Goal: Information Seeking & Learning: Compare options

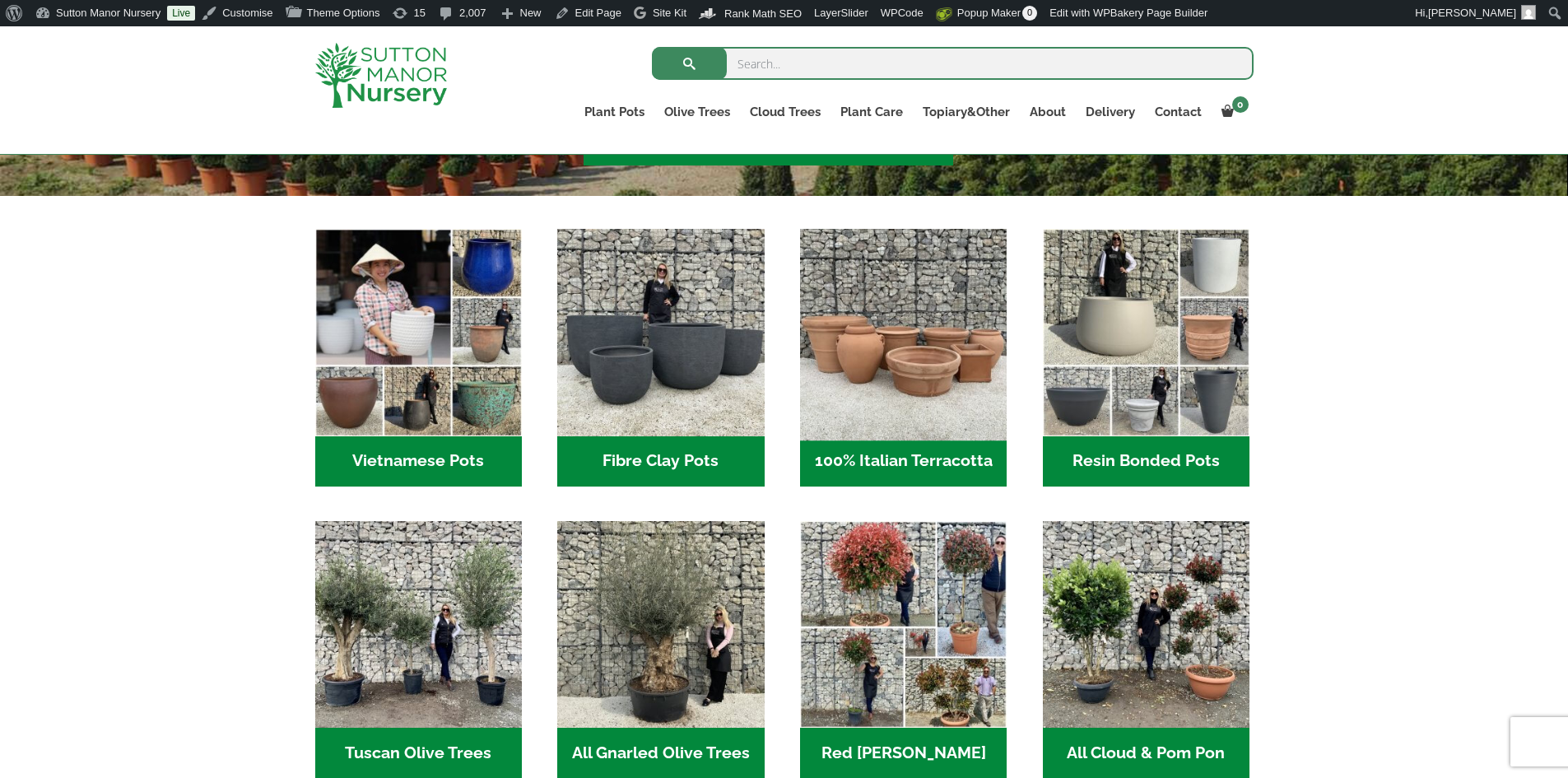
scroll to position [494, 0]
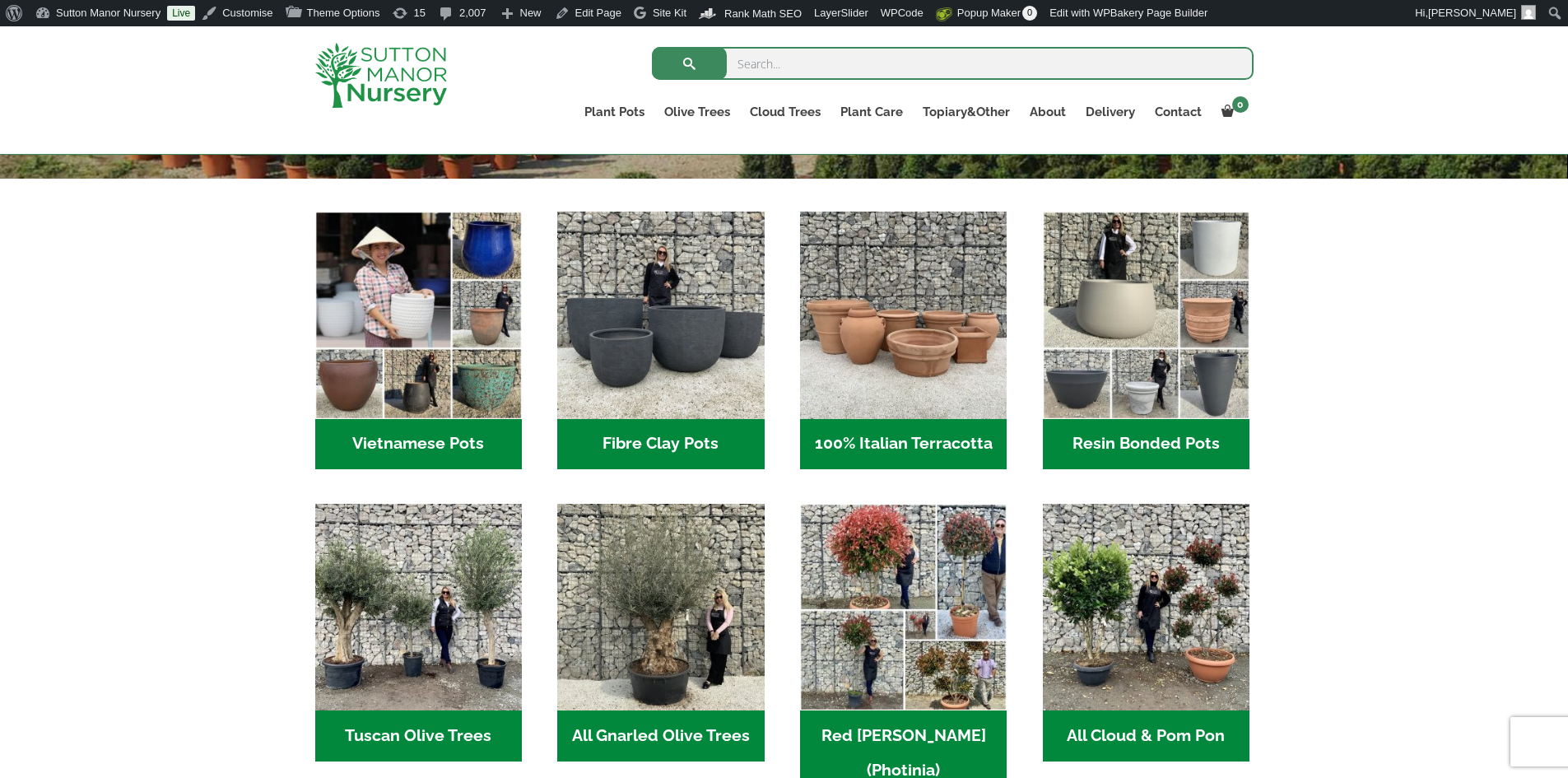
click at [1134, 441] on h2 "Resin Bonded Pots (212)" at bounding box center [1147, 444] width 206 height 51
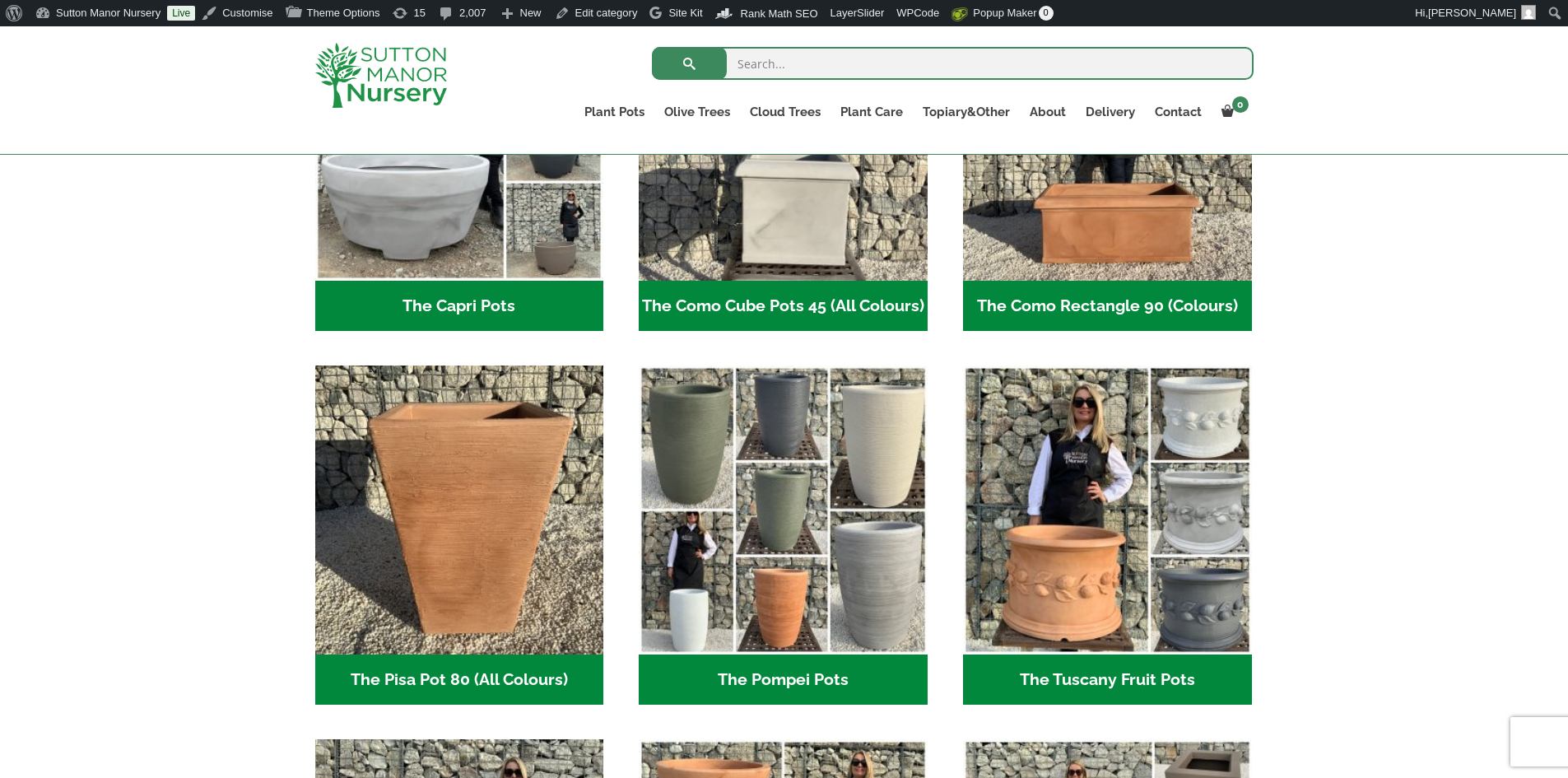
scroll to position [1317, 0]
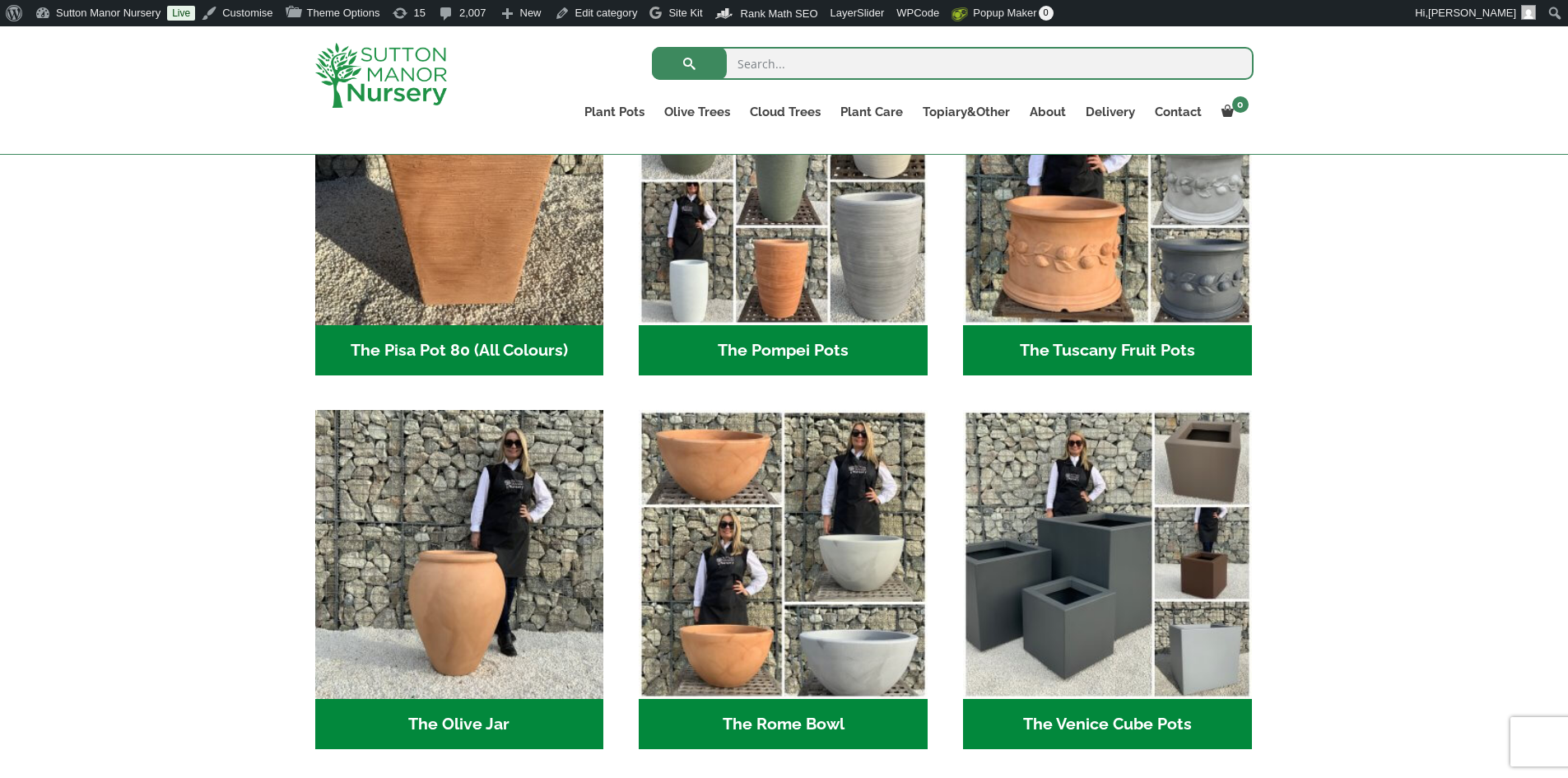
click at [1126, 355] on h2 "The Tuscany Fruit Pots (5)" at bounding box center [1107, 351] width 289 height 51
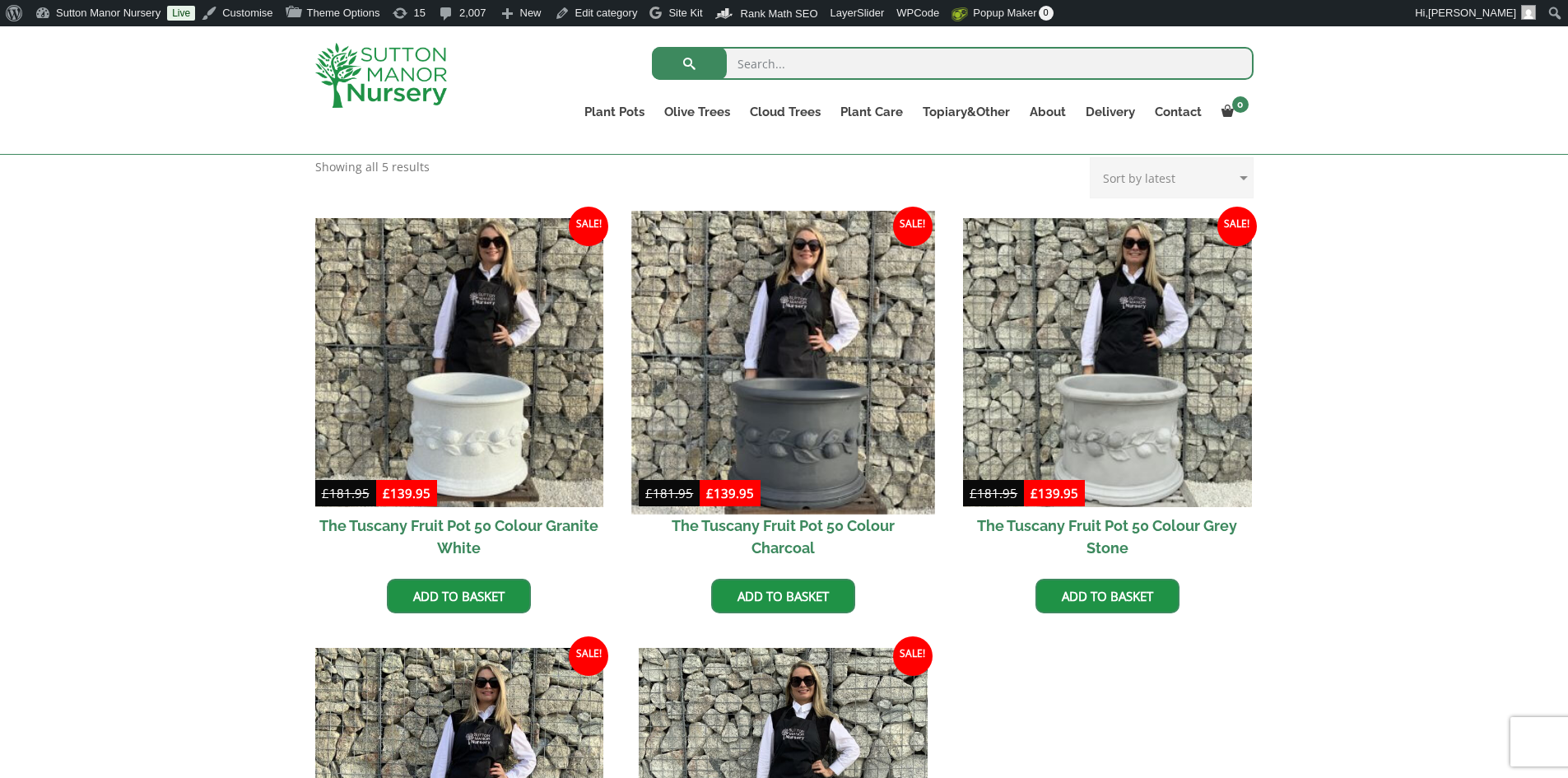
scroll to position [577, 0]
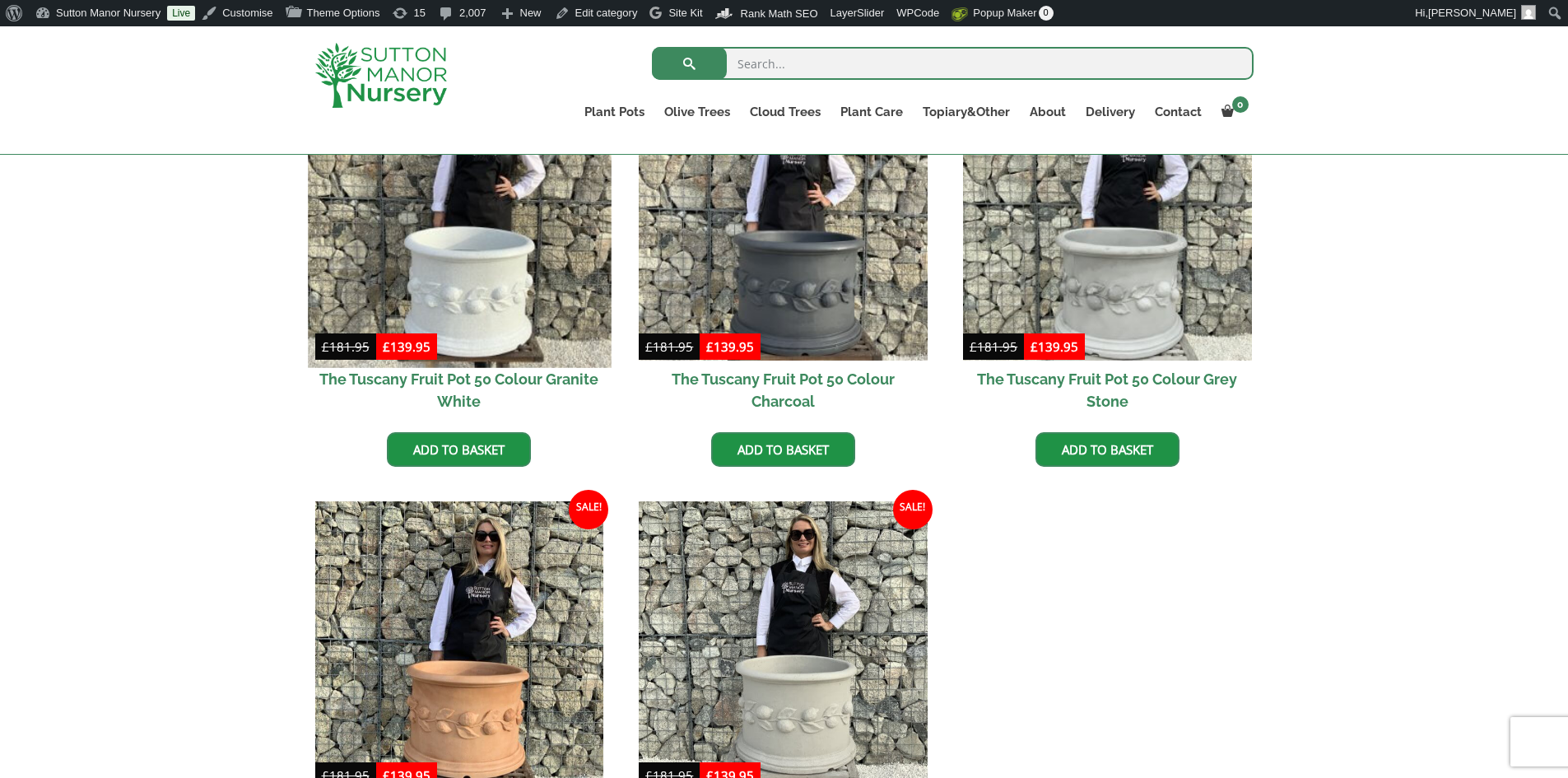
click at [492, 292] on img at bounding box center [459, 215] width 303 height 303
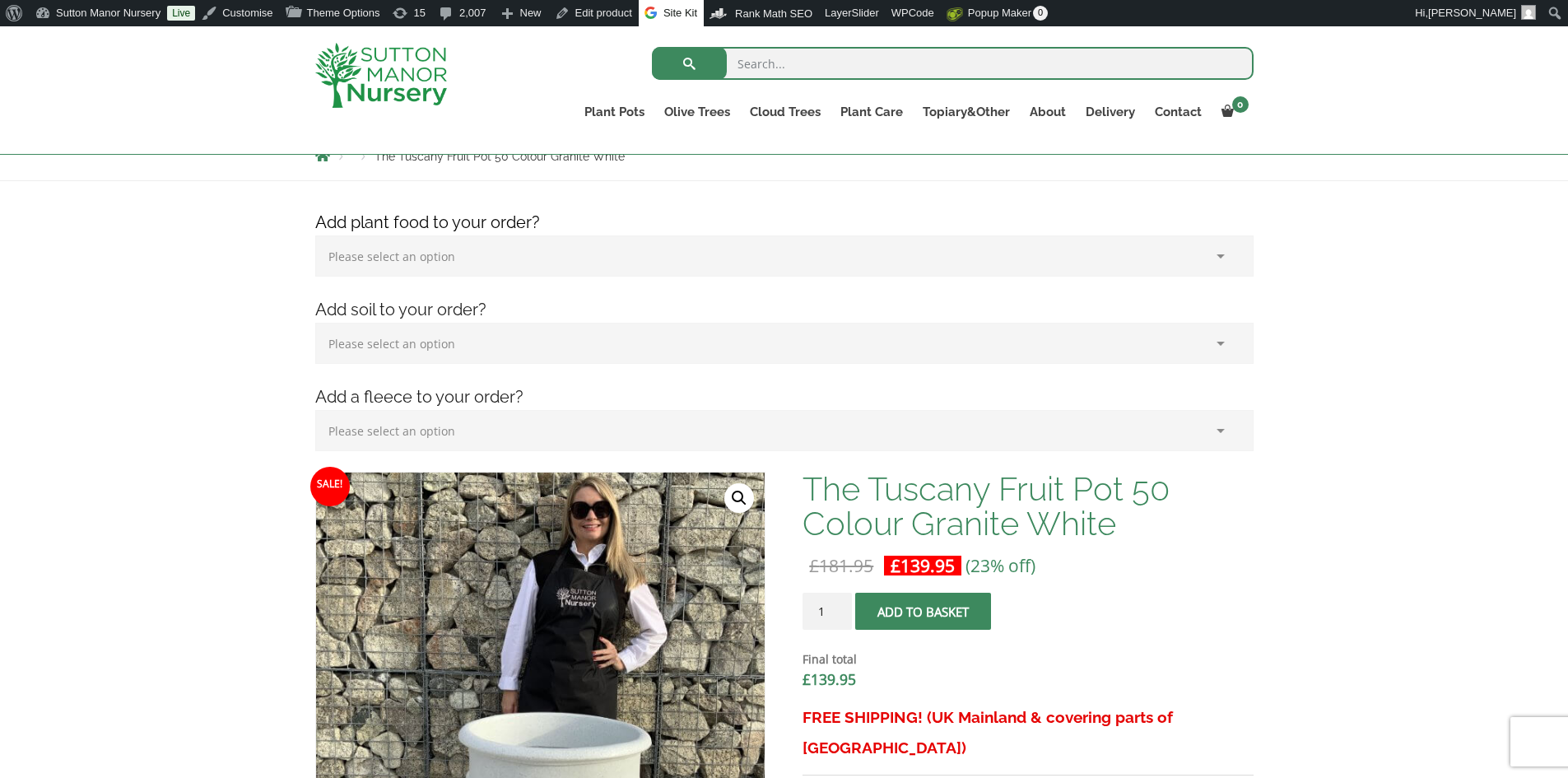
scroll to position [83, 0]
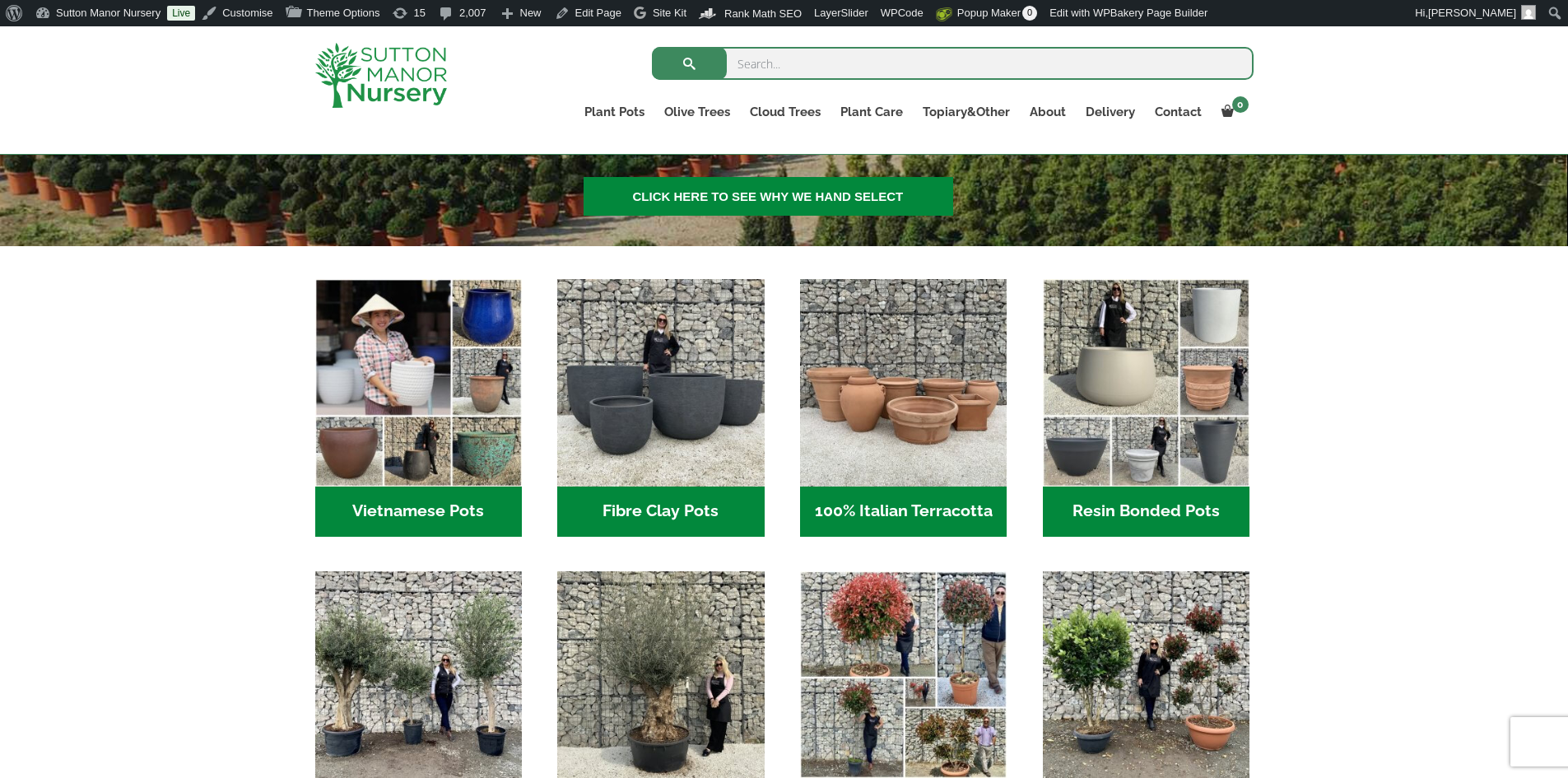
scroll to position [494, 0]
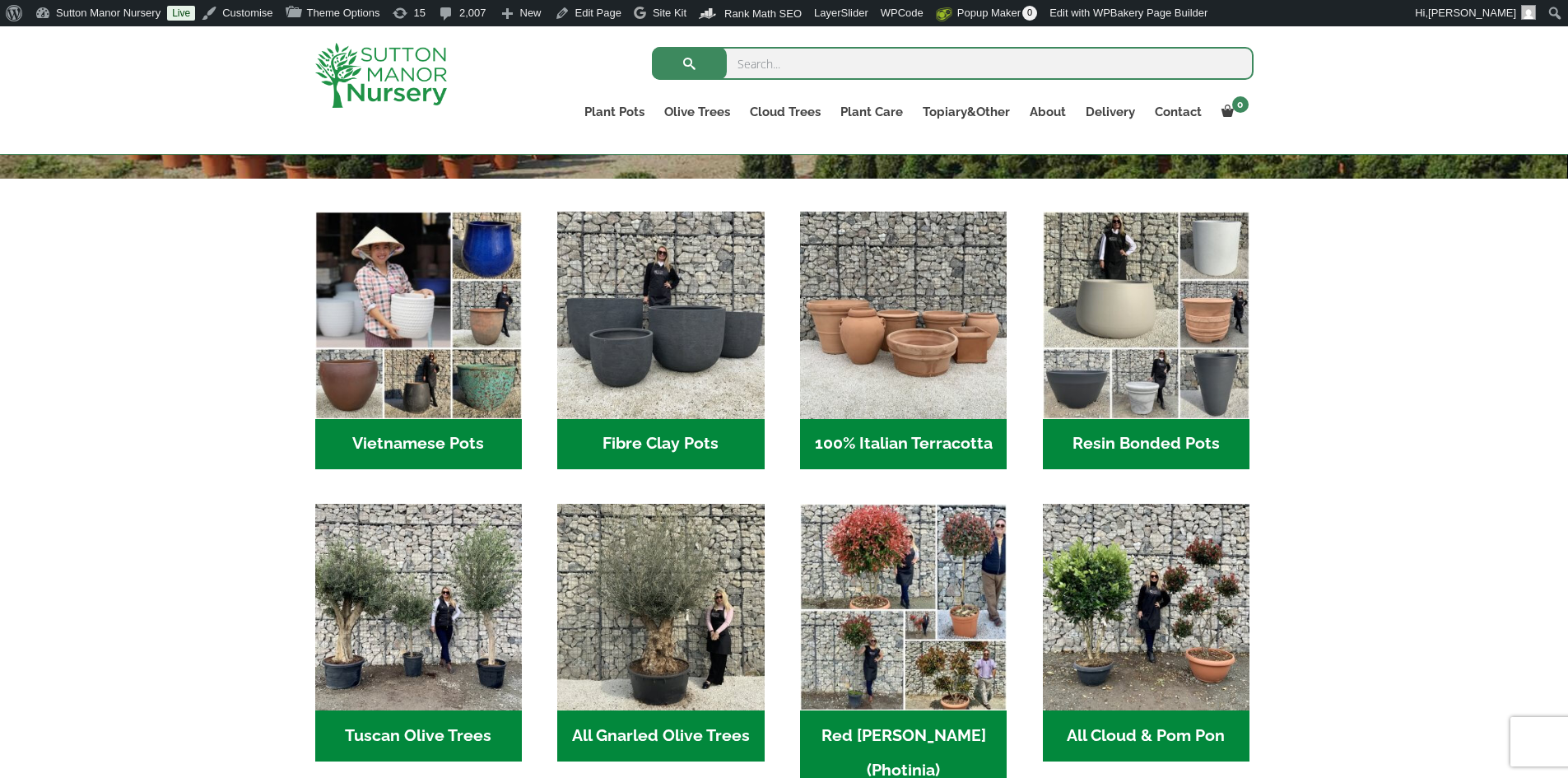
click at [1140, 449] on h2 "Resin Bonded Pots (212)" at bounding box center [1147, 444] width 206 height 51
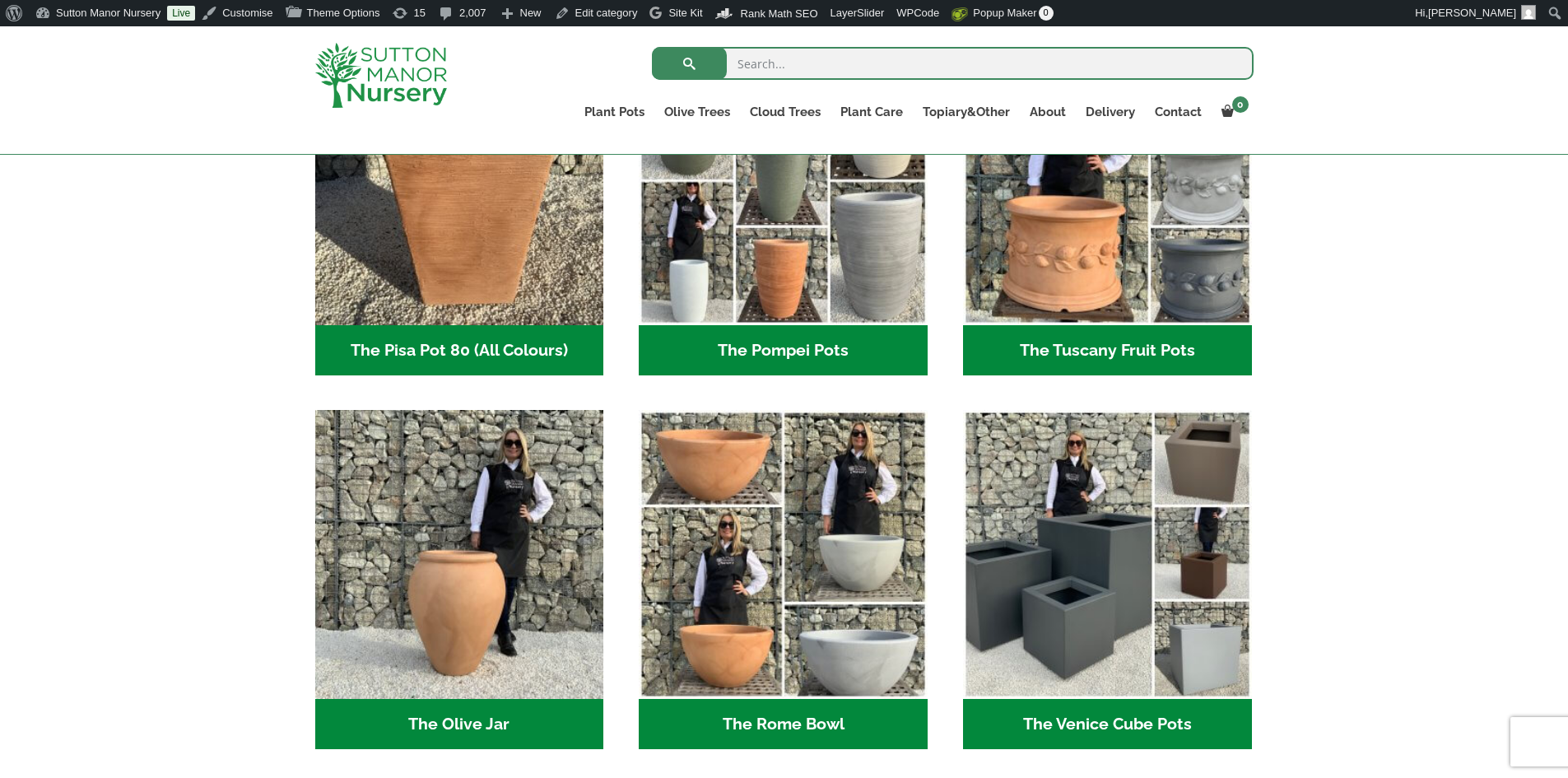
scroll to position [1481, 0]
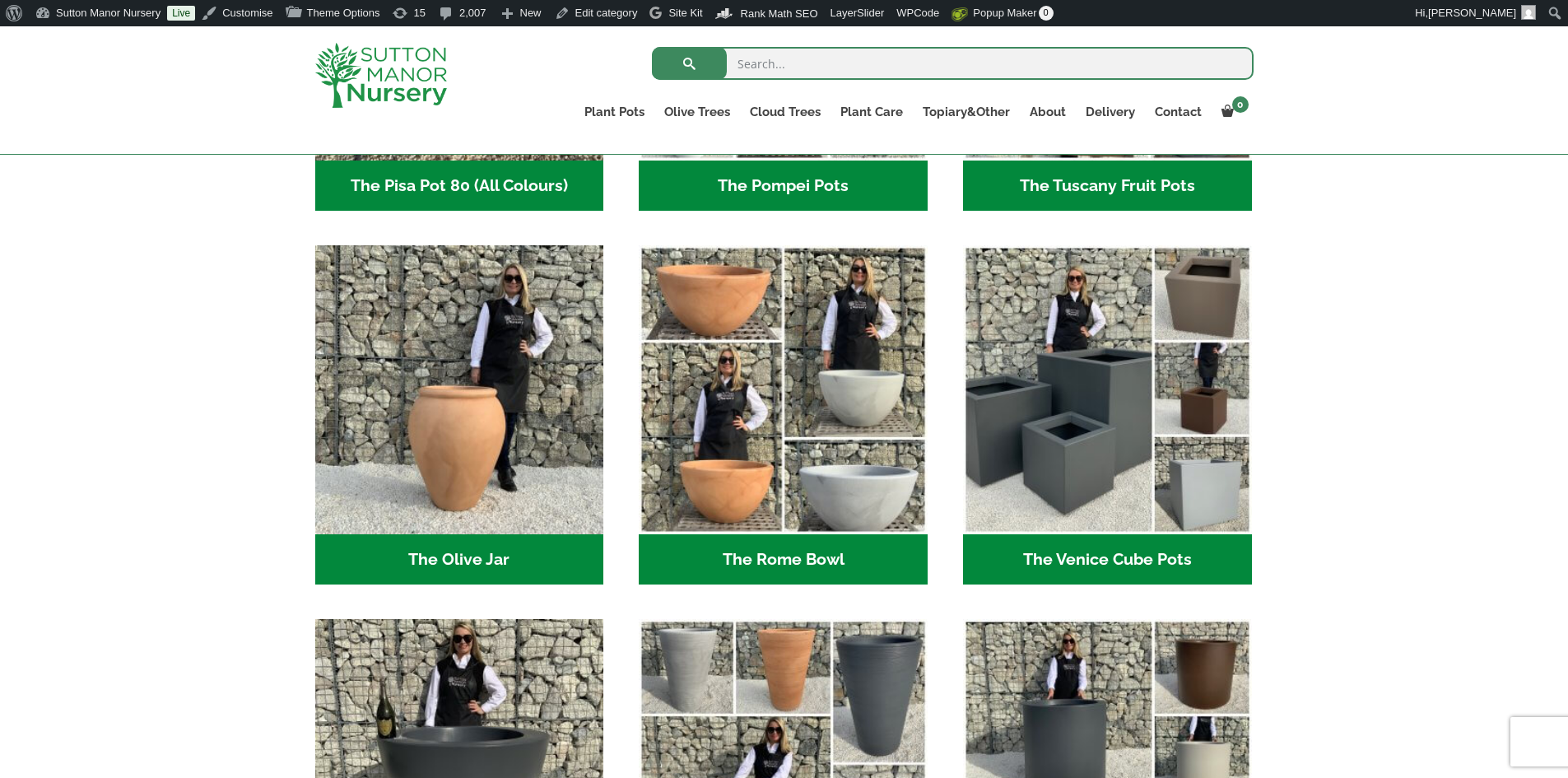
click at [1054, 180] on h2 "The Tuscany Fruit Pots (5)" at bounding box center [1107, 186] width 289 height 51
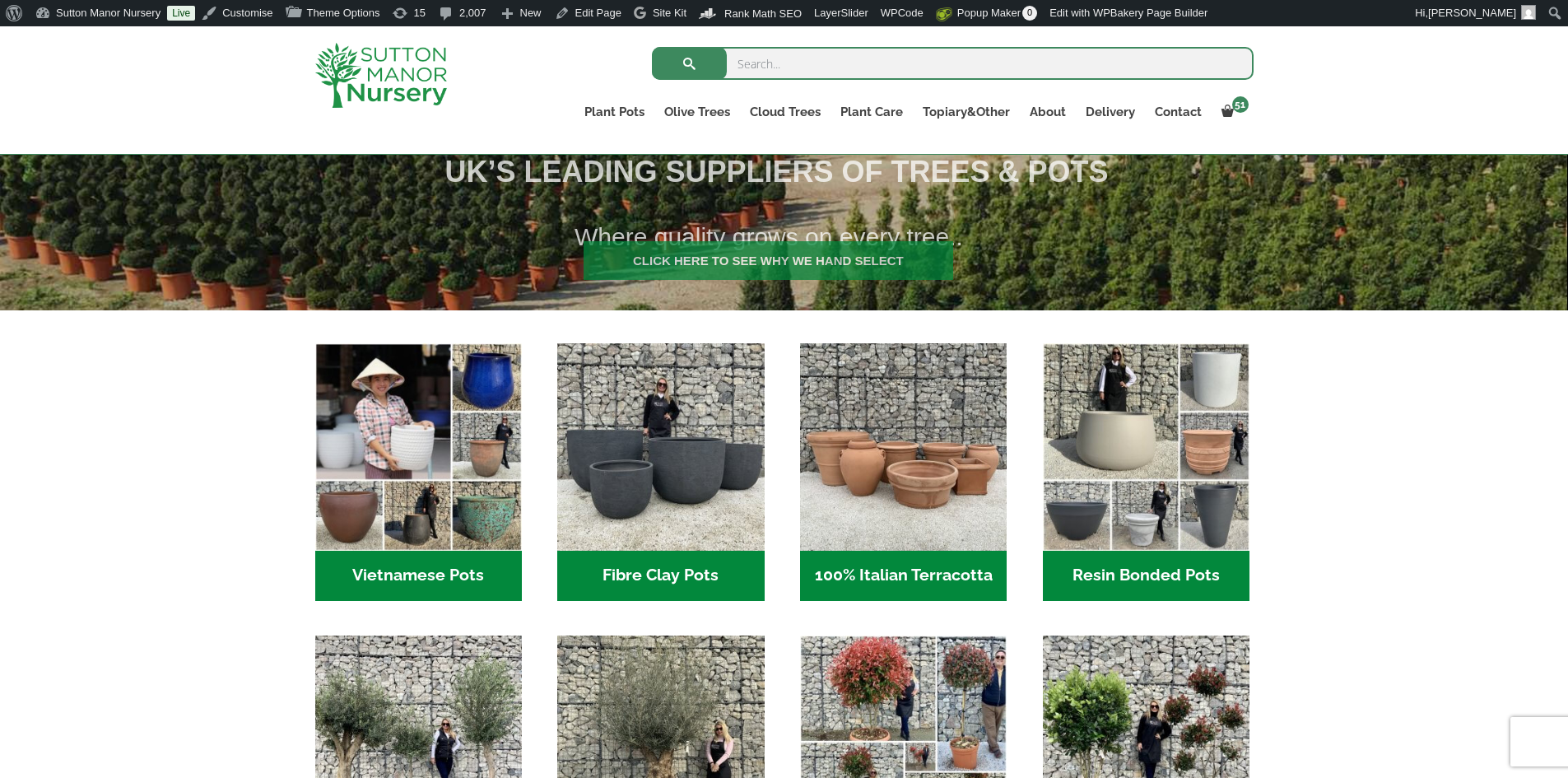
scroll to position [494, 0]
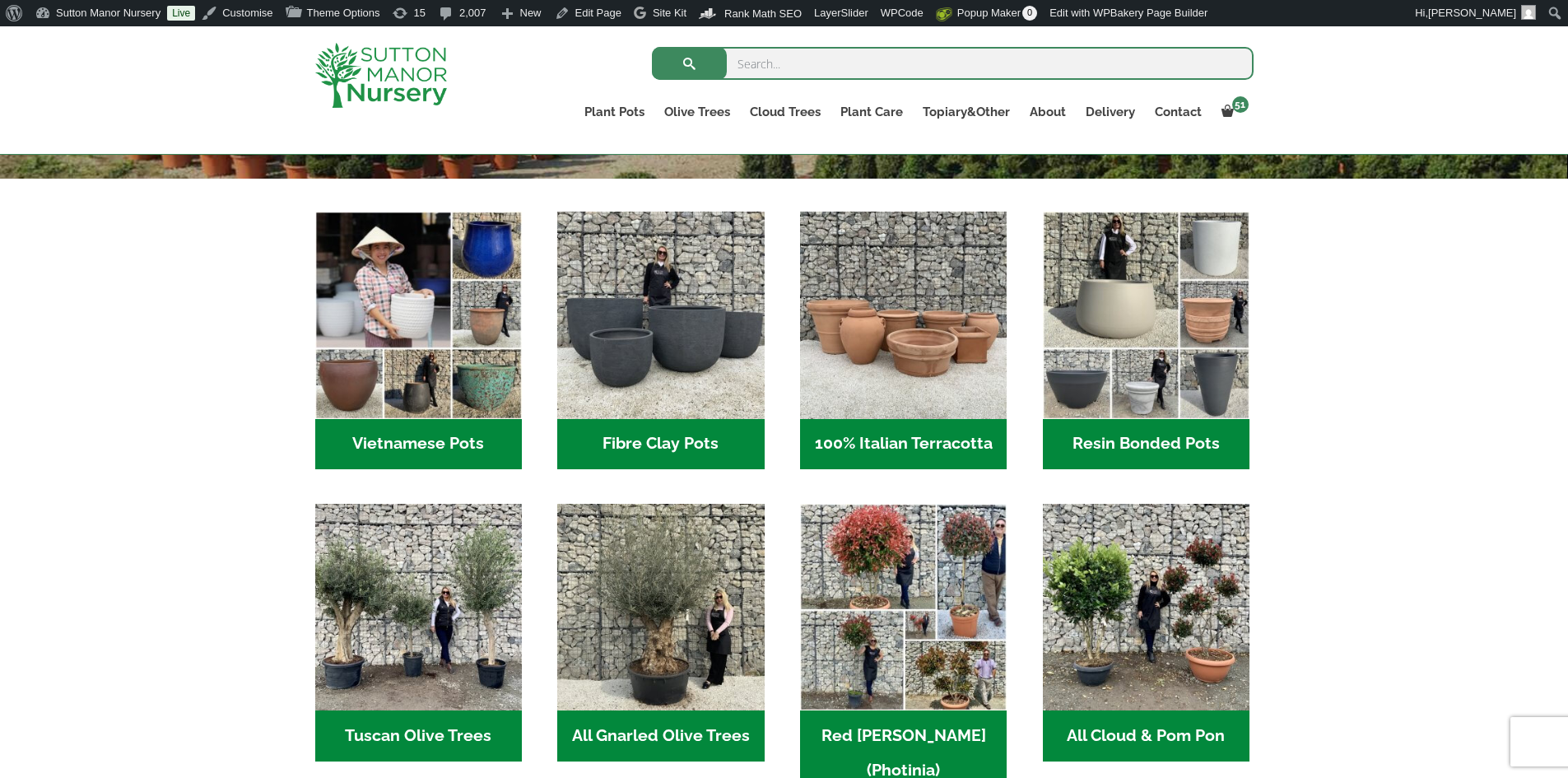
click at [1081, 447] on h2 "Resin Bonded Pots (212)" at bounding box center [1147, 444] width 206 height 51
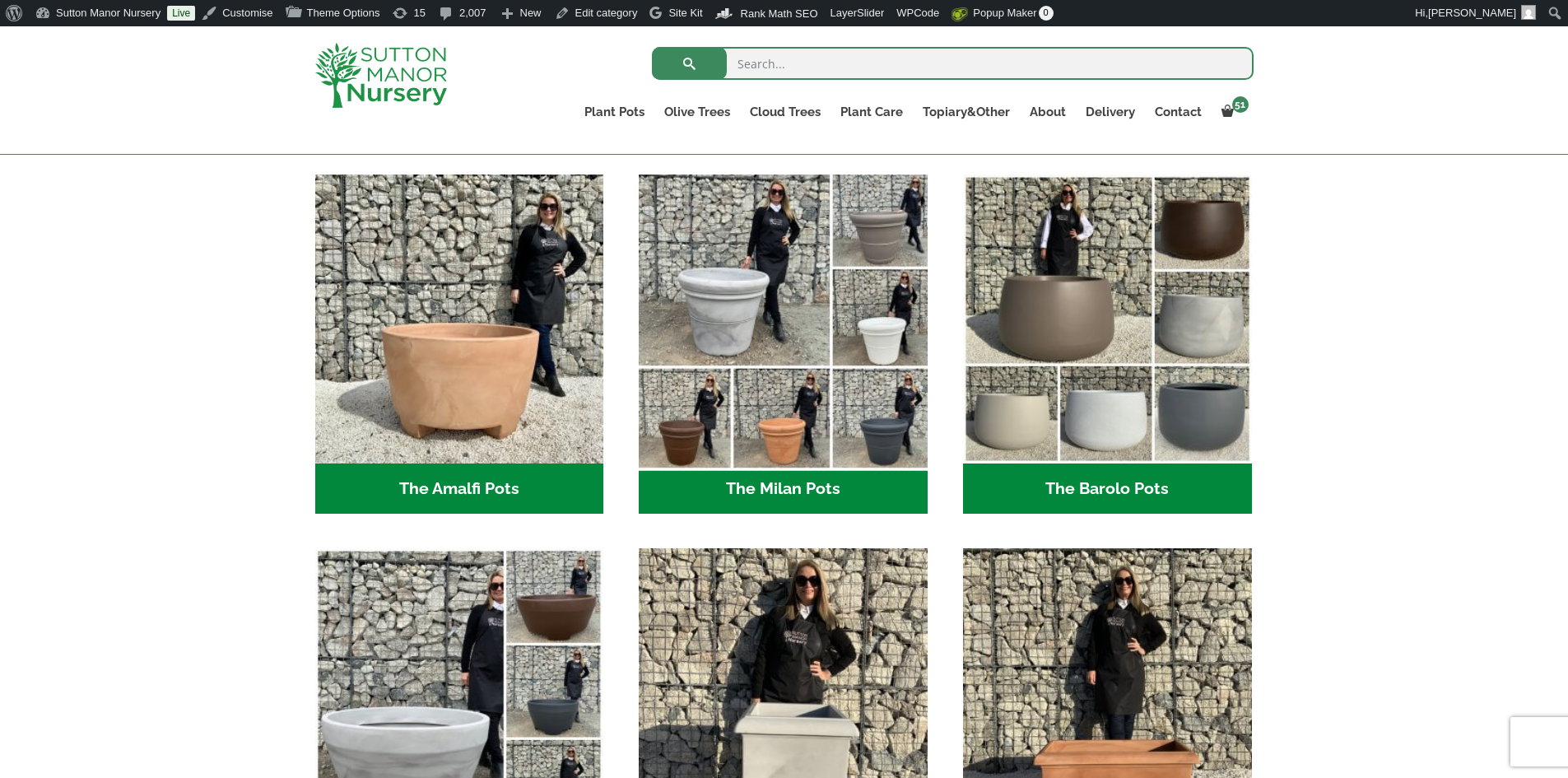
scroll to position [577, 0]
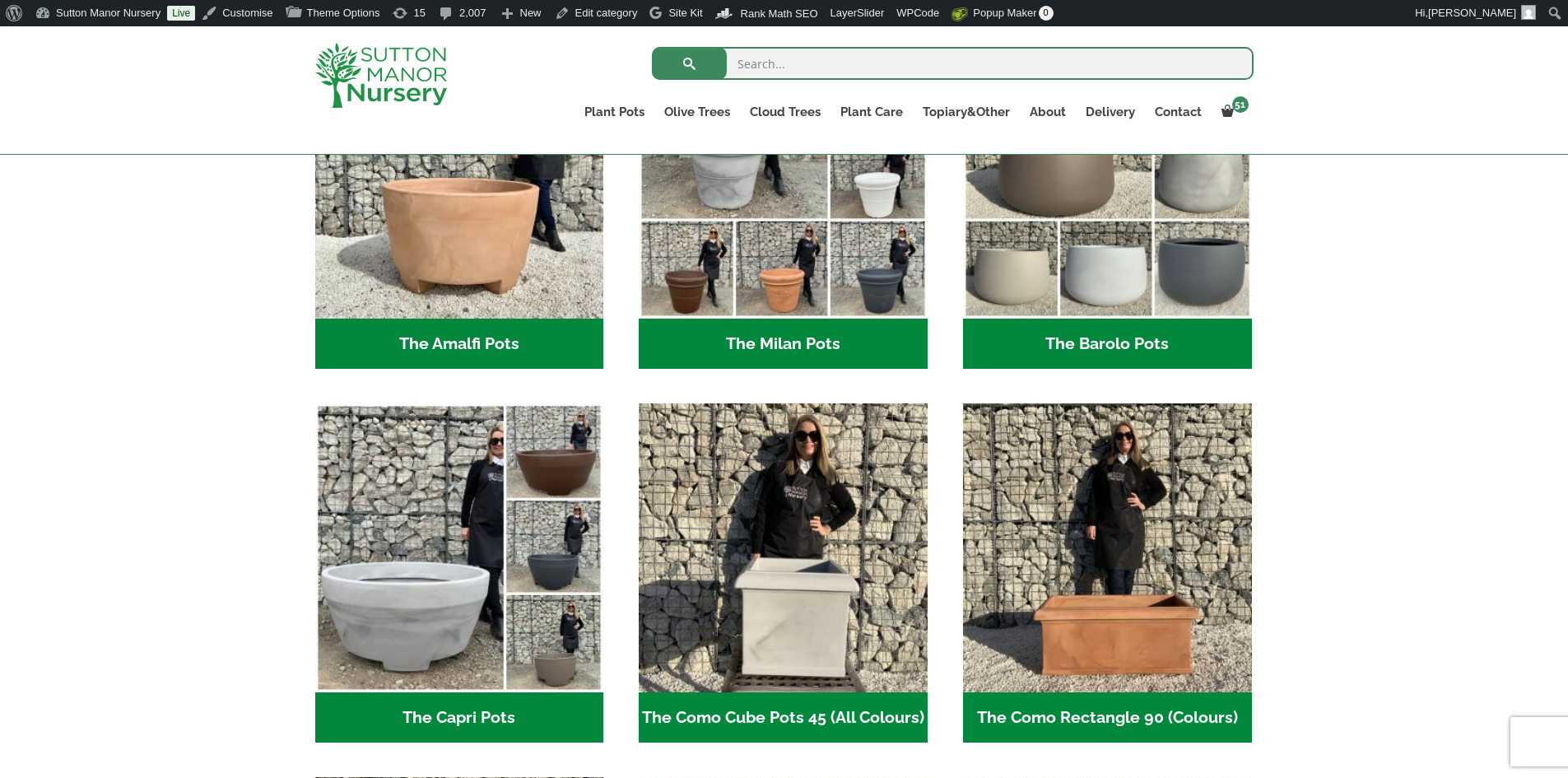
click at [1158, 339] on h2 "The Barolo Pots (36)" at bounding box center [1107, 344] width 289 height 51
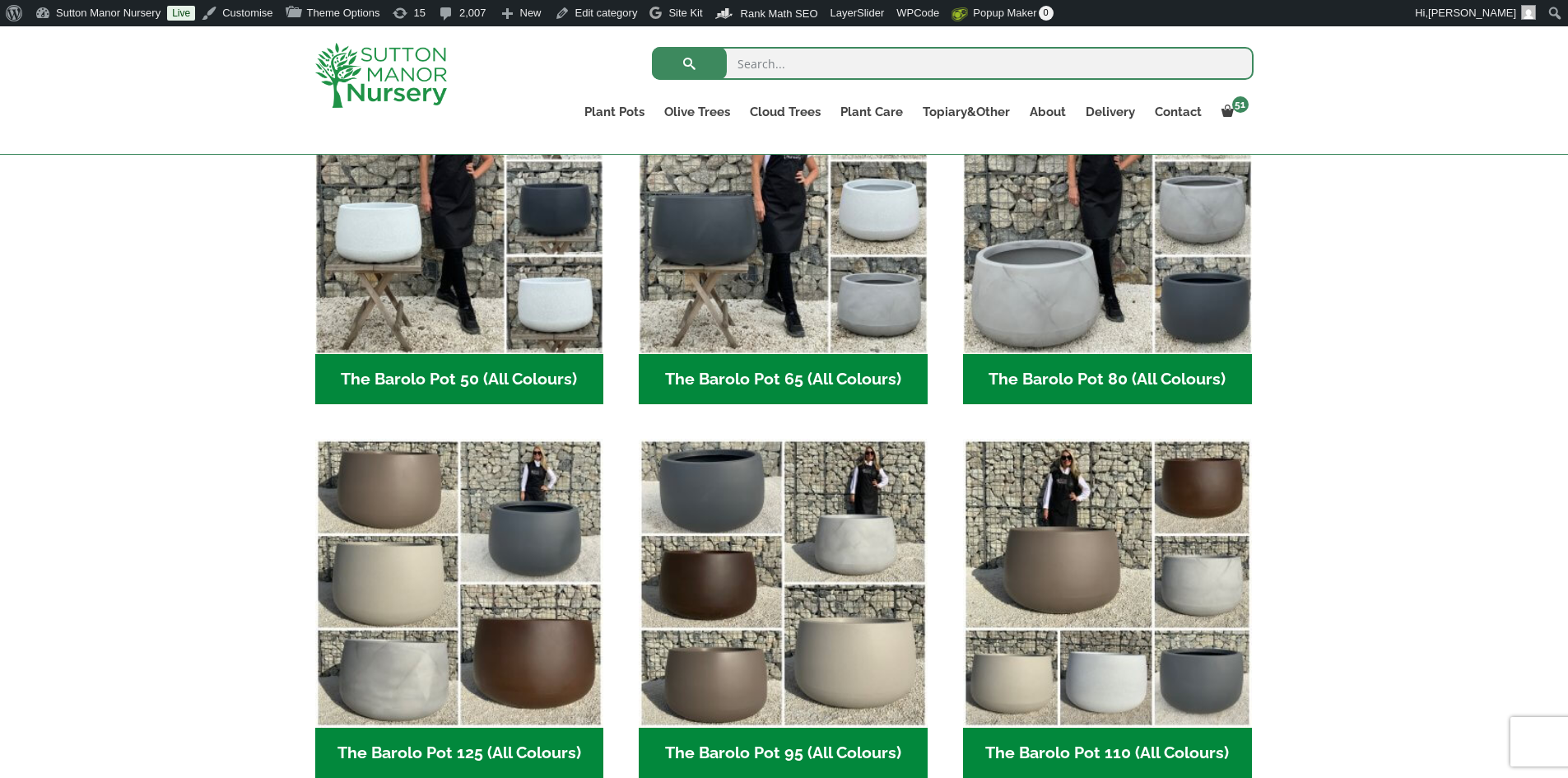
scroll to position [658, 0]
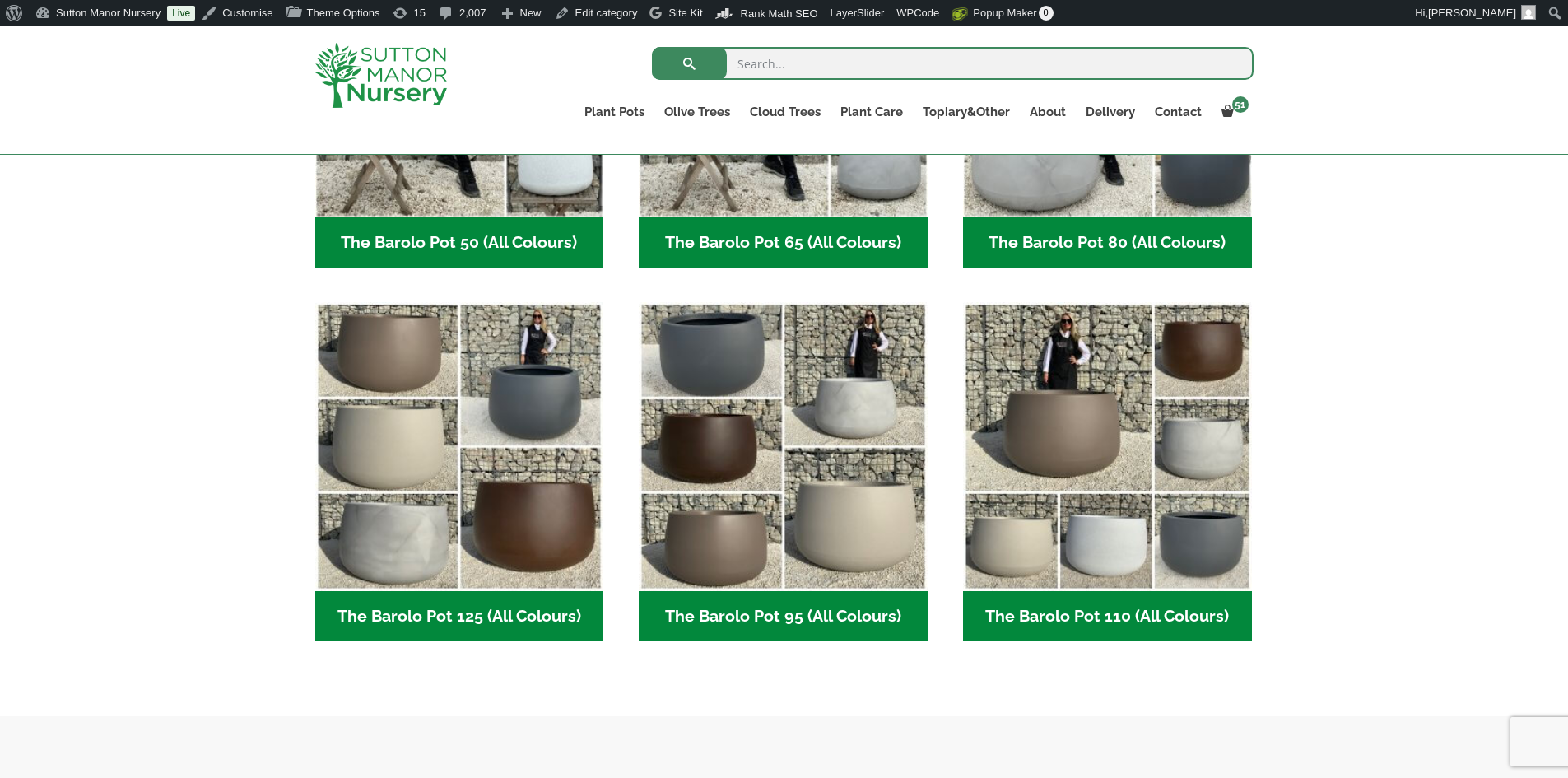
click at [1115, 238] on h2 "The Barolo Pot 80 (All Colours) (6)" at bounding box center [1107, 243] width 289 height 51
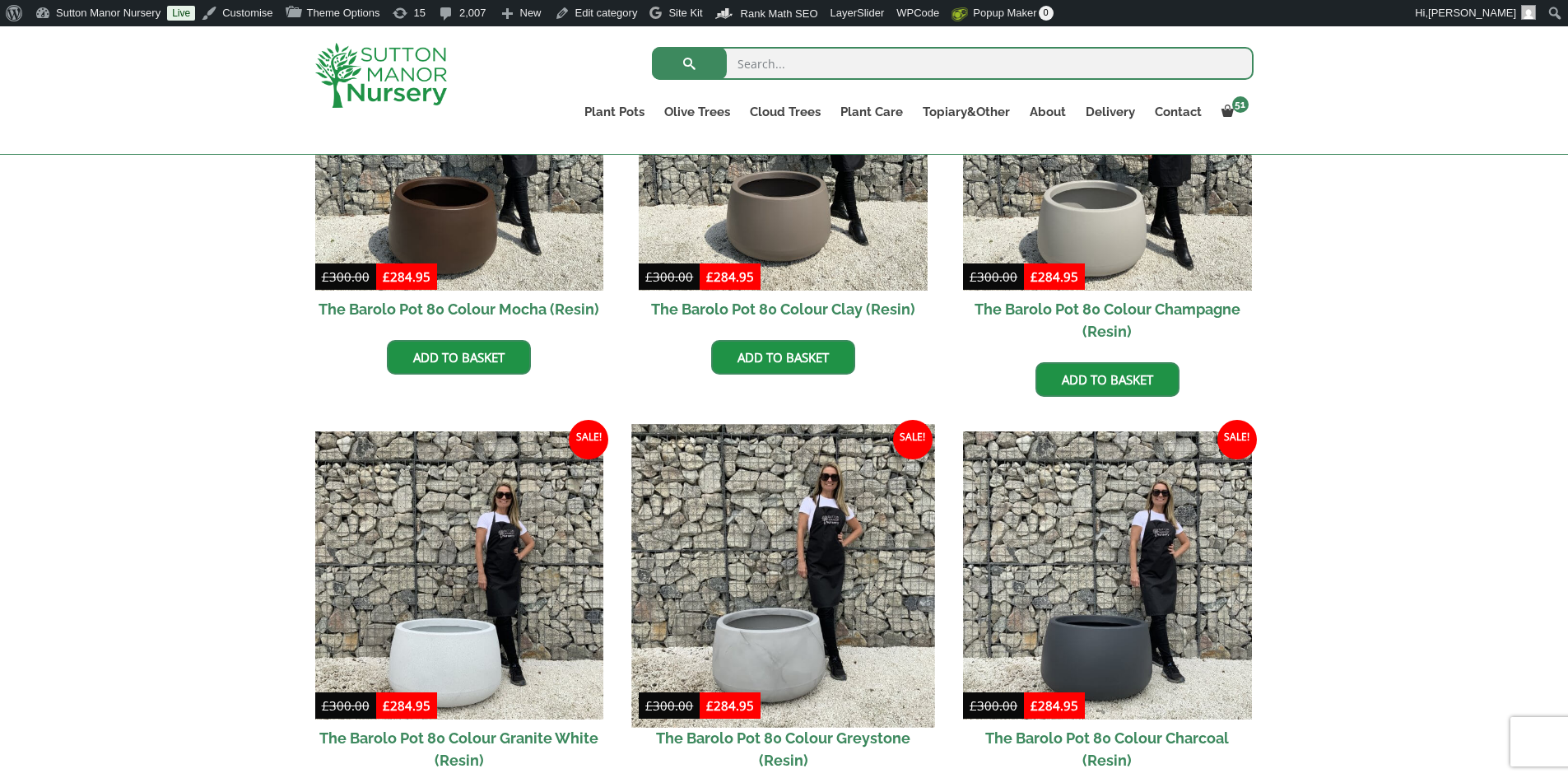
scroll to position [741, 0]
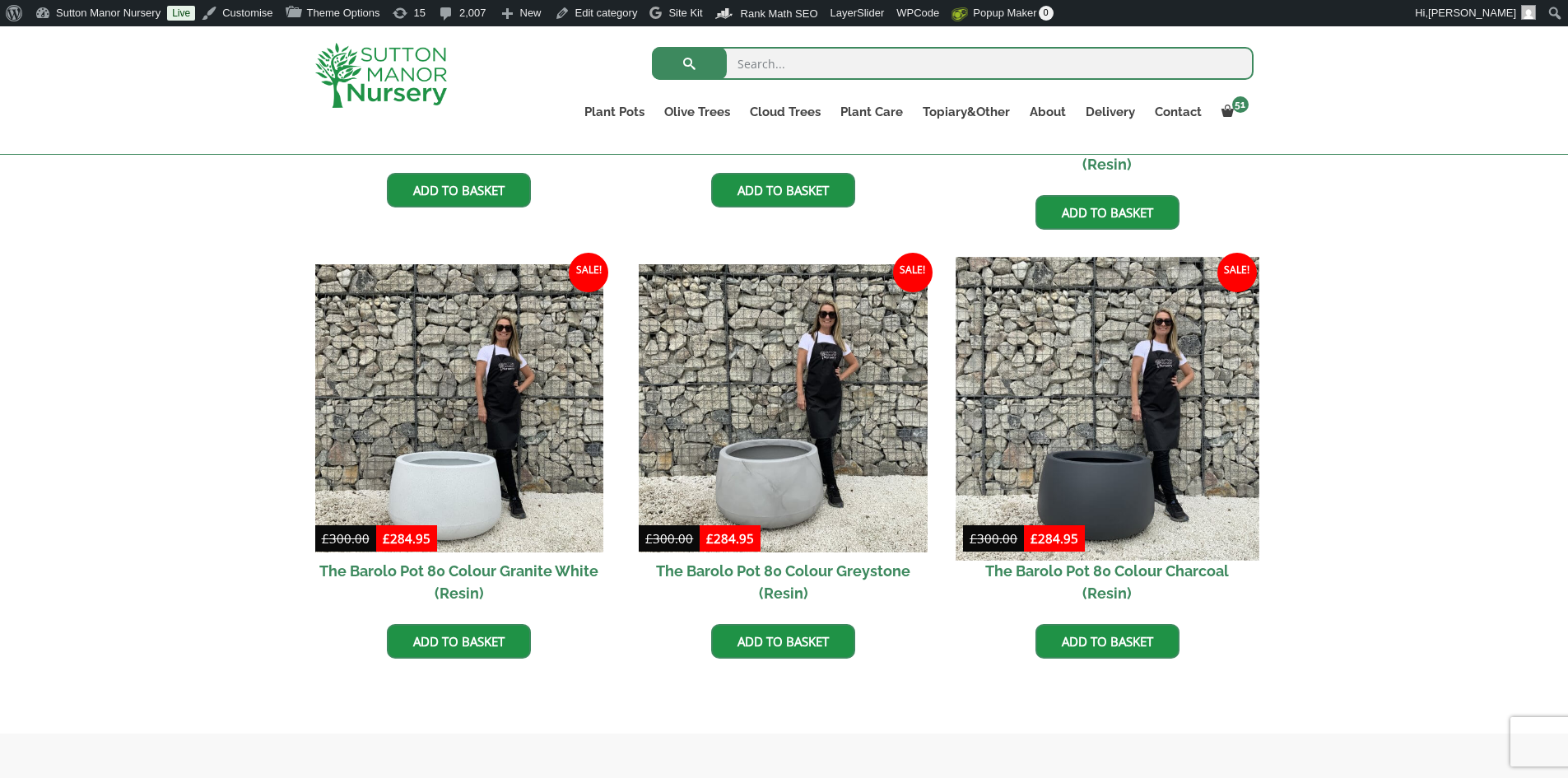
click at [1167, 445] on img at bounding box center [1107, 408] width 303 height 303
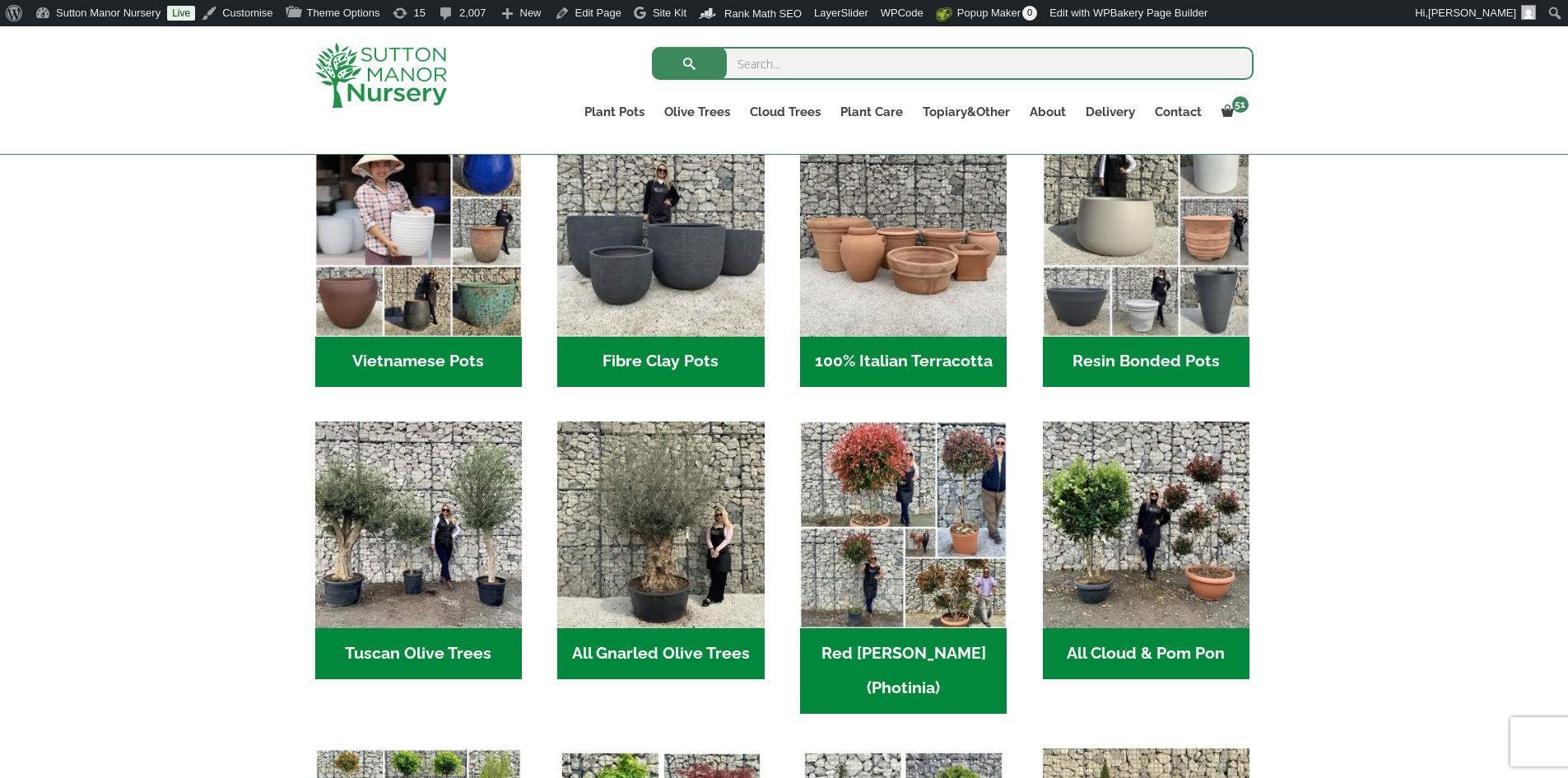
click at [1158, 354] on h2 "Resin Bonded Pots (212)" at bounding box center [1147, 362] width 206 height 51
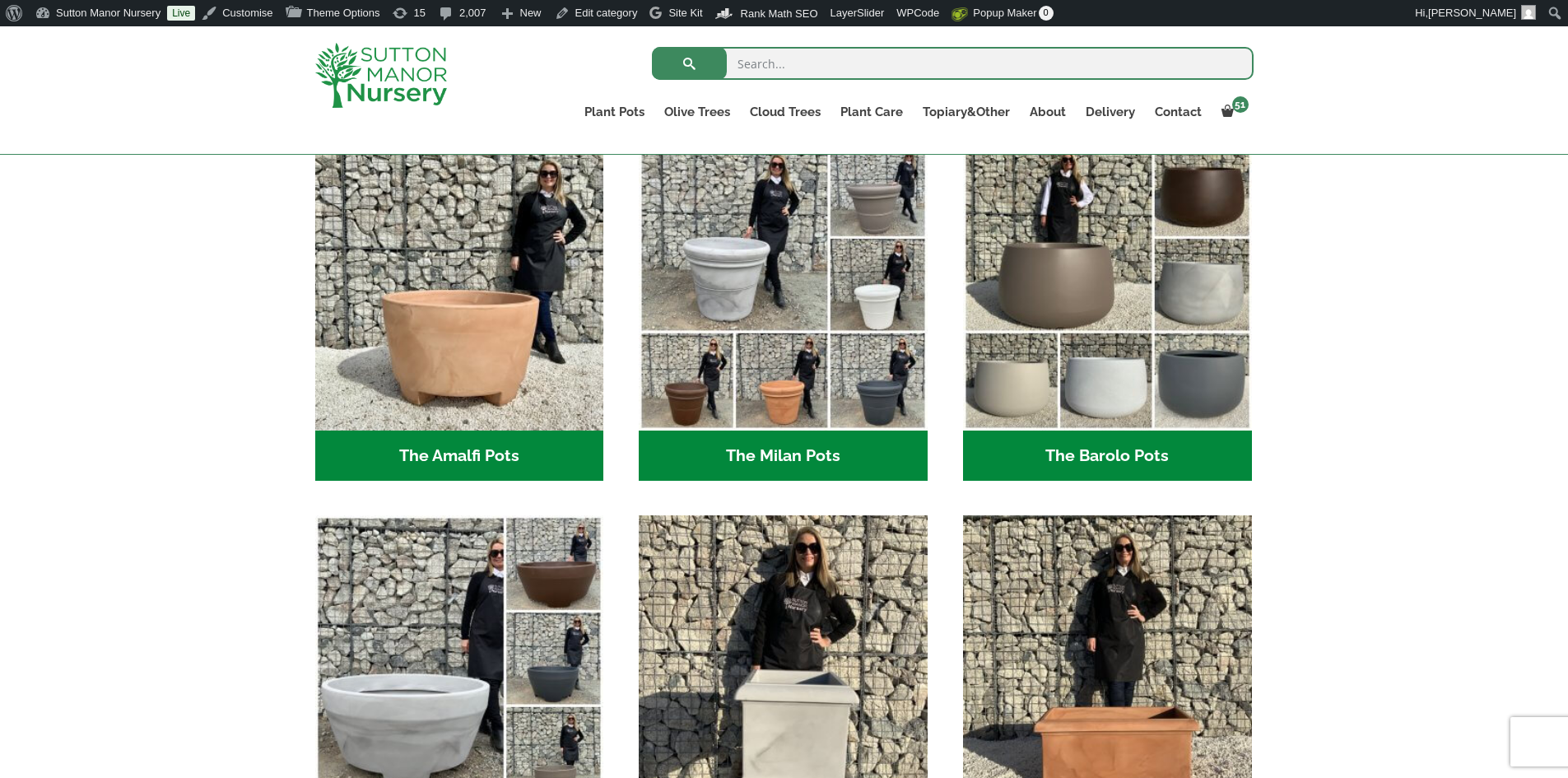
click at [1090, 458] on h2 "The Barolo Pots (36)" at bounding box center [1107, 456] width 289 height 51
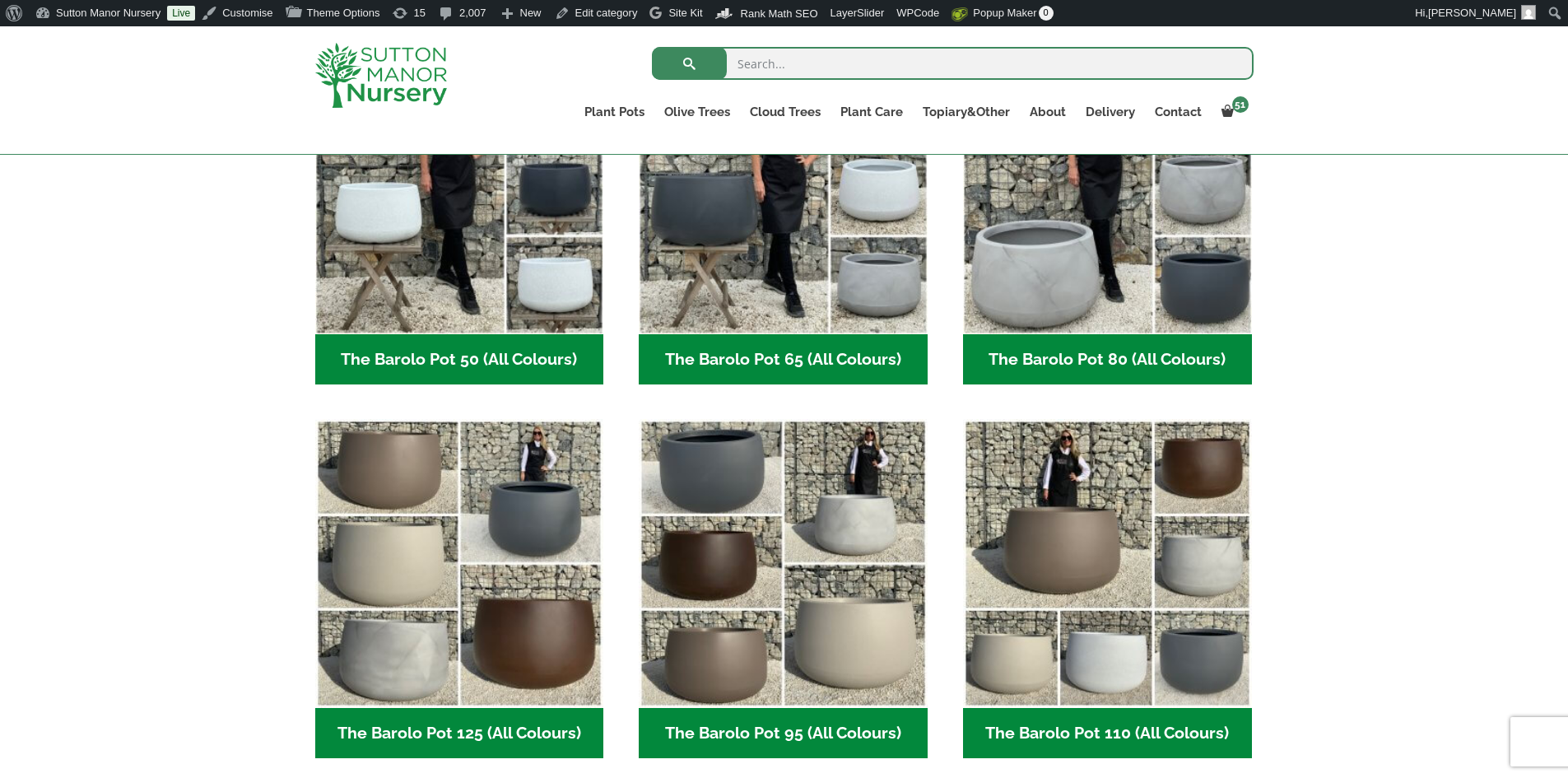
scroll to position [546, 0]
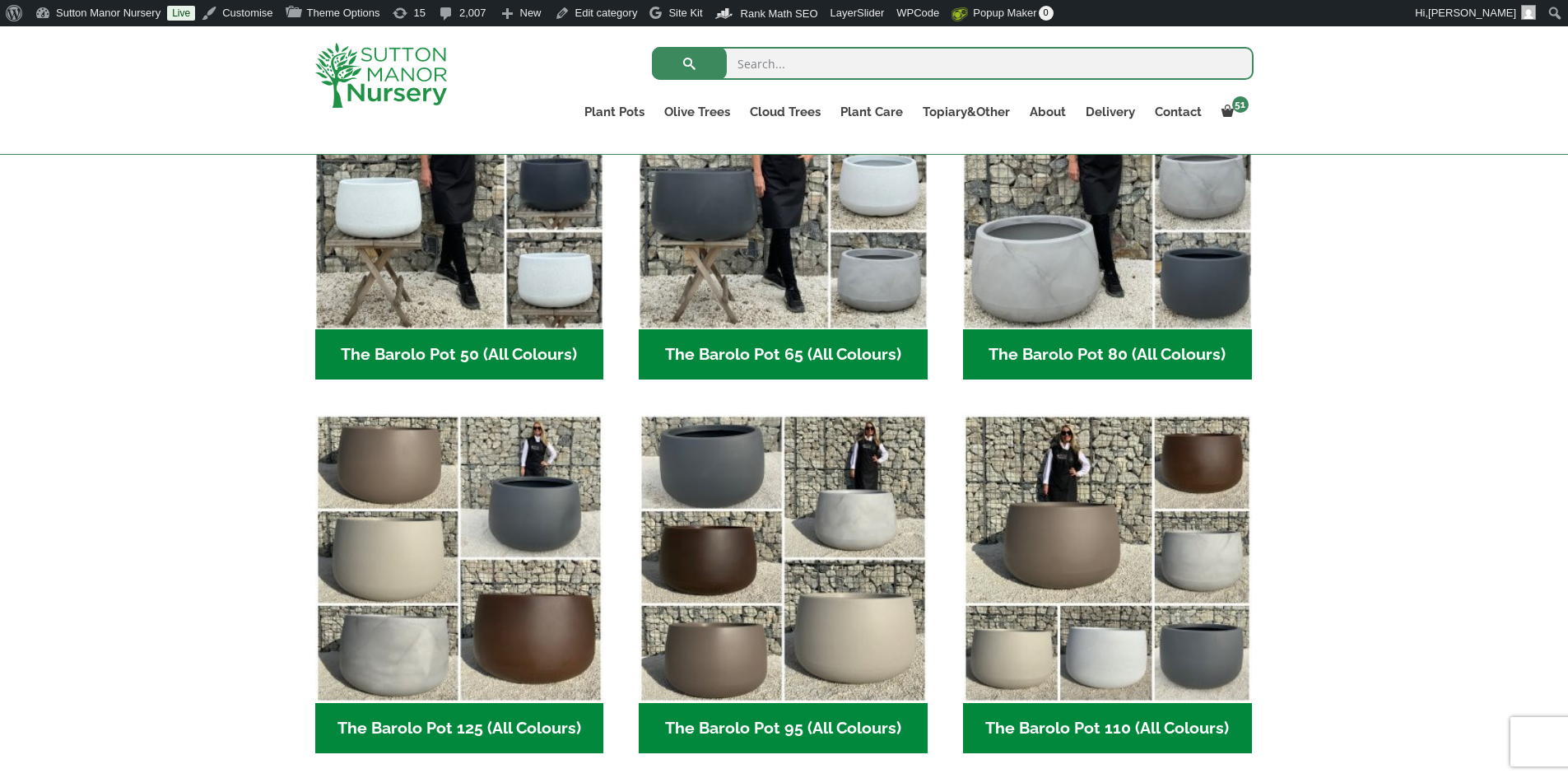
click at [1075, 364] on h2 "The Barolo Pot 80 (All Colours) (6)" at bounding box center [1107, 355] width 289 height 51
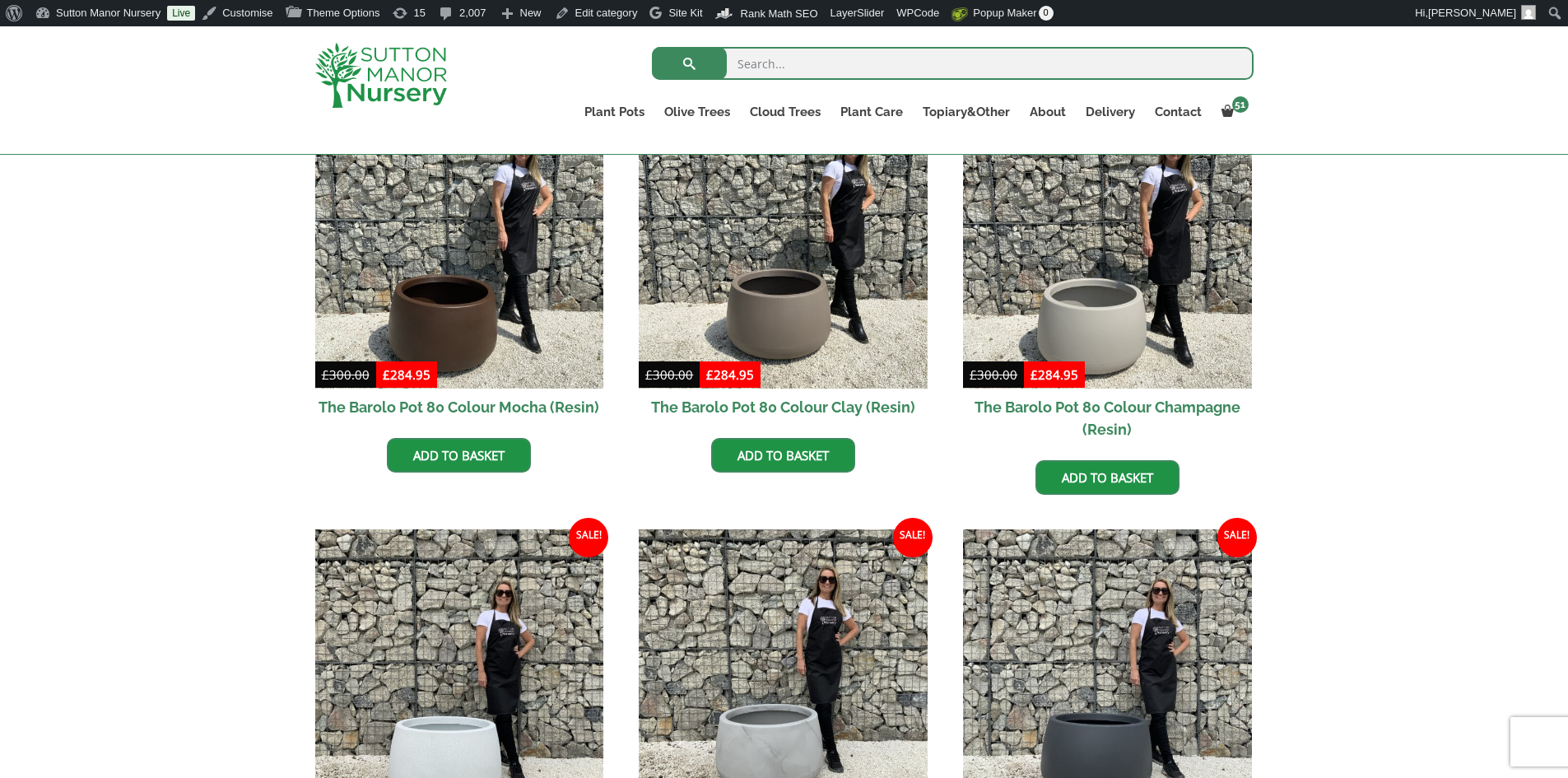
scroll to position [658, 0]
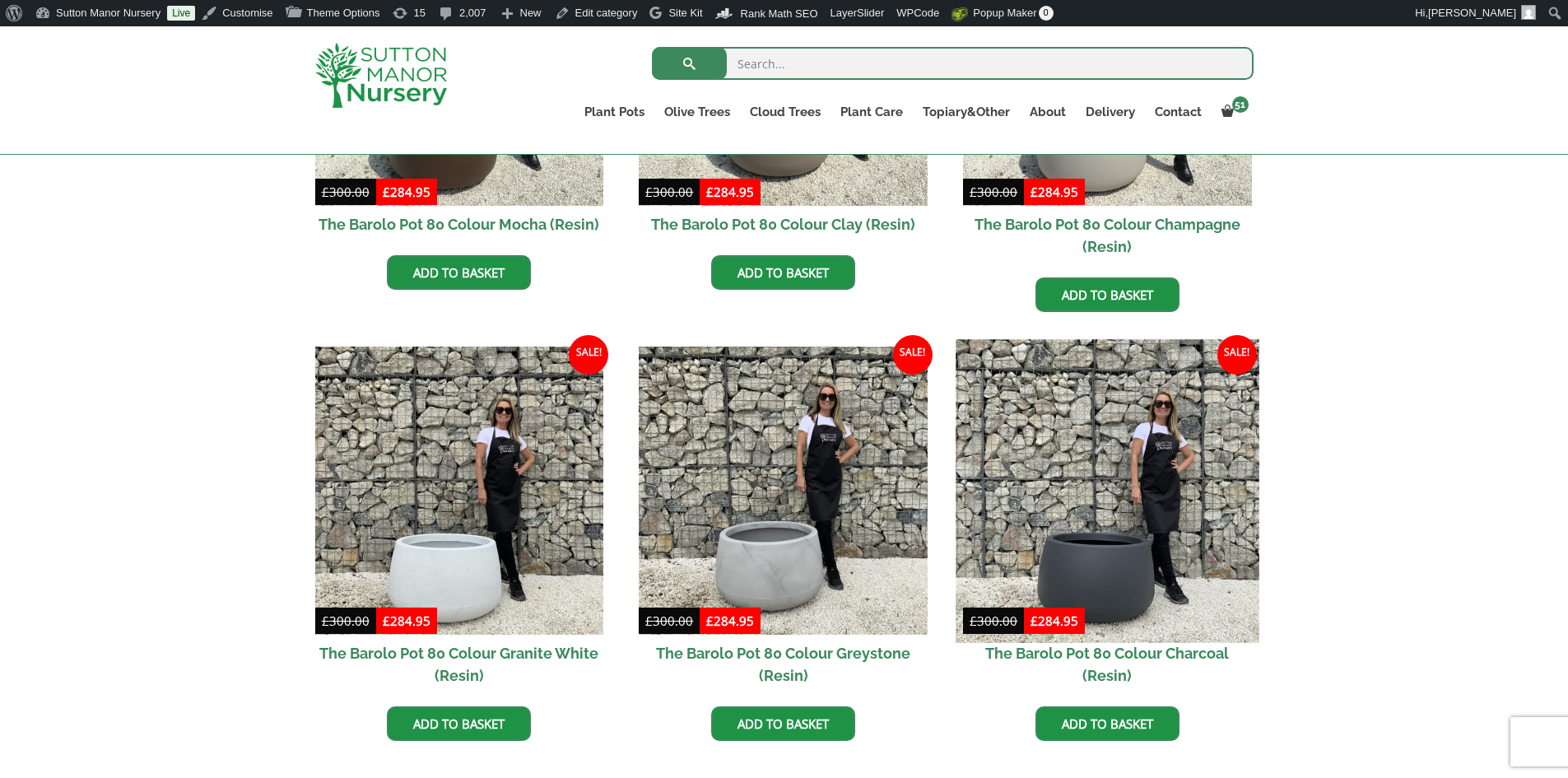
click at [1109, 489] on img at bounding box center [1107, 490] width 303 height 303
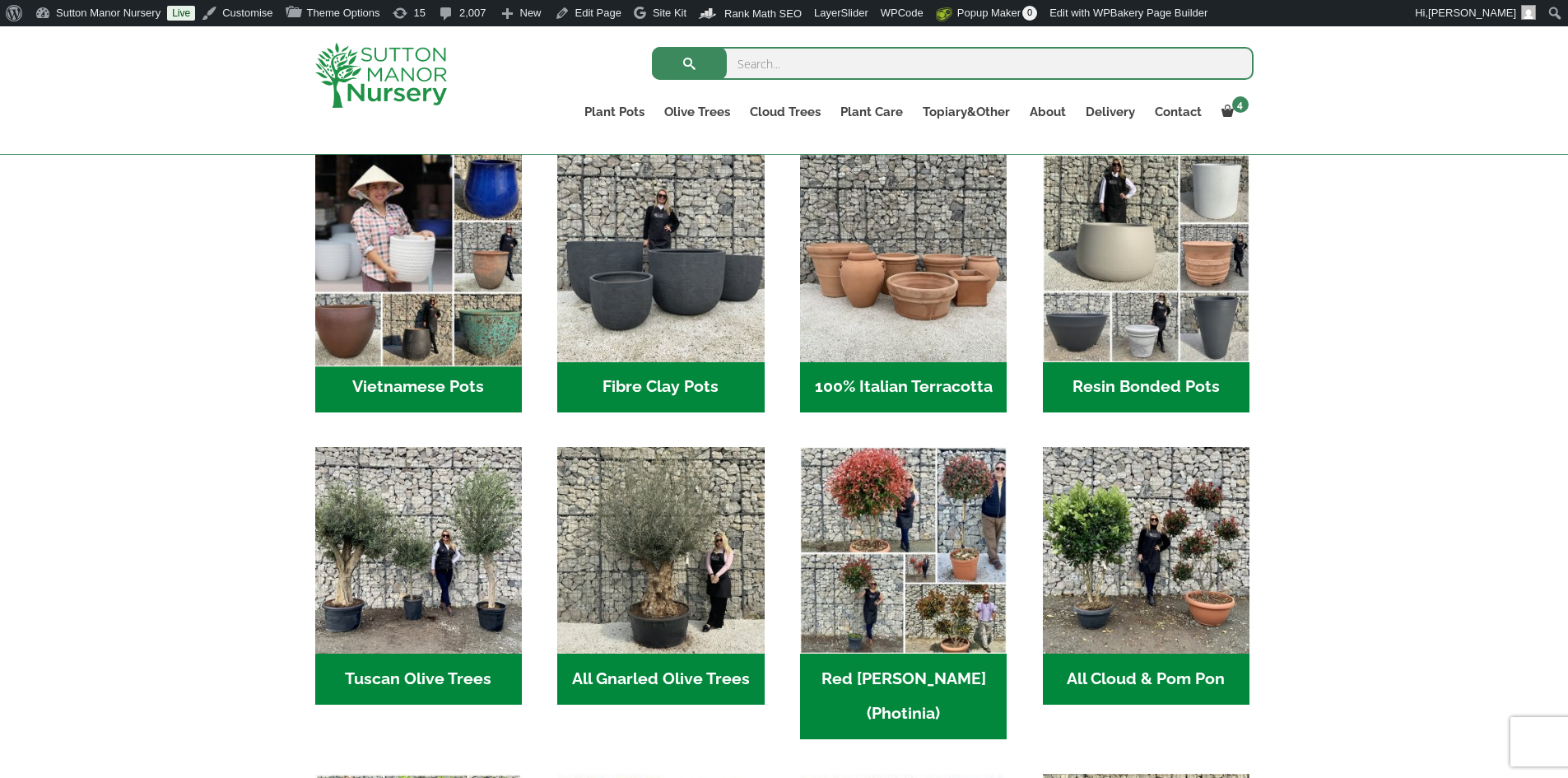
scroll to position [546, 0]
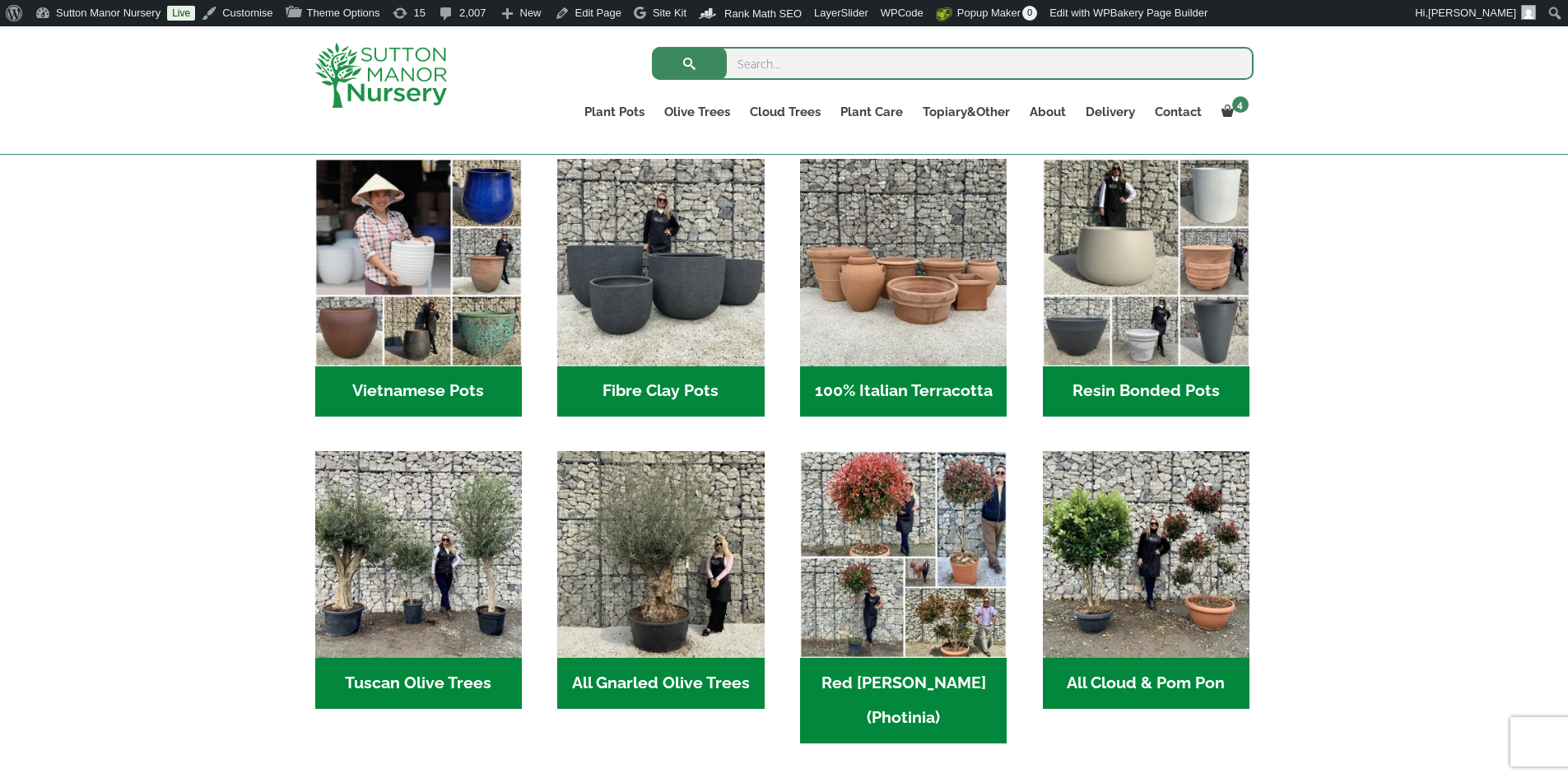
click at [457, 391] on h2 "Vietnamese Pots (55)" at bounding box center [419, 392] width 206 height 51
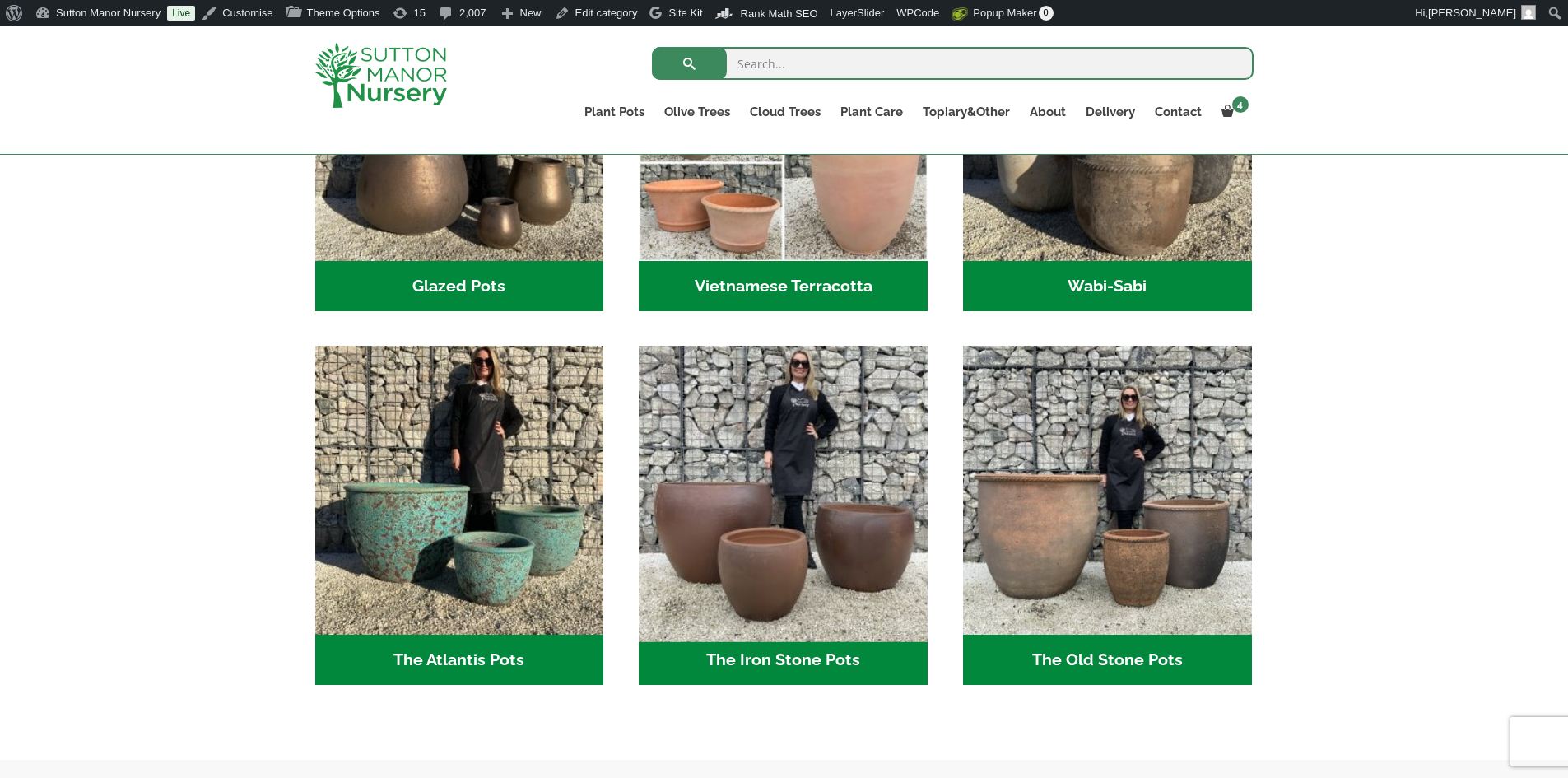
scroll to position [577, 0]
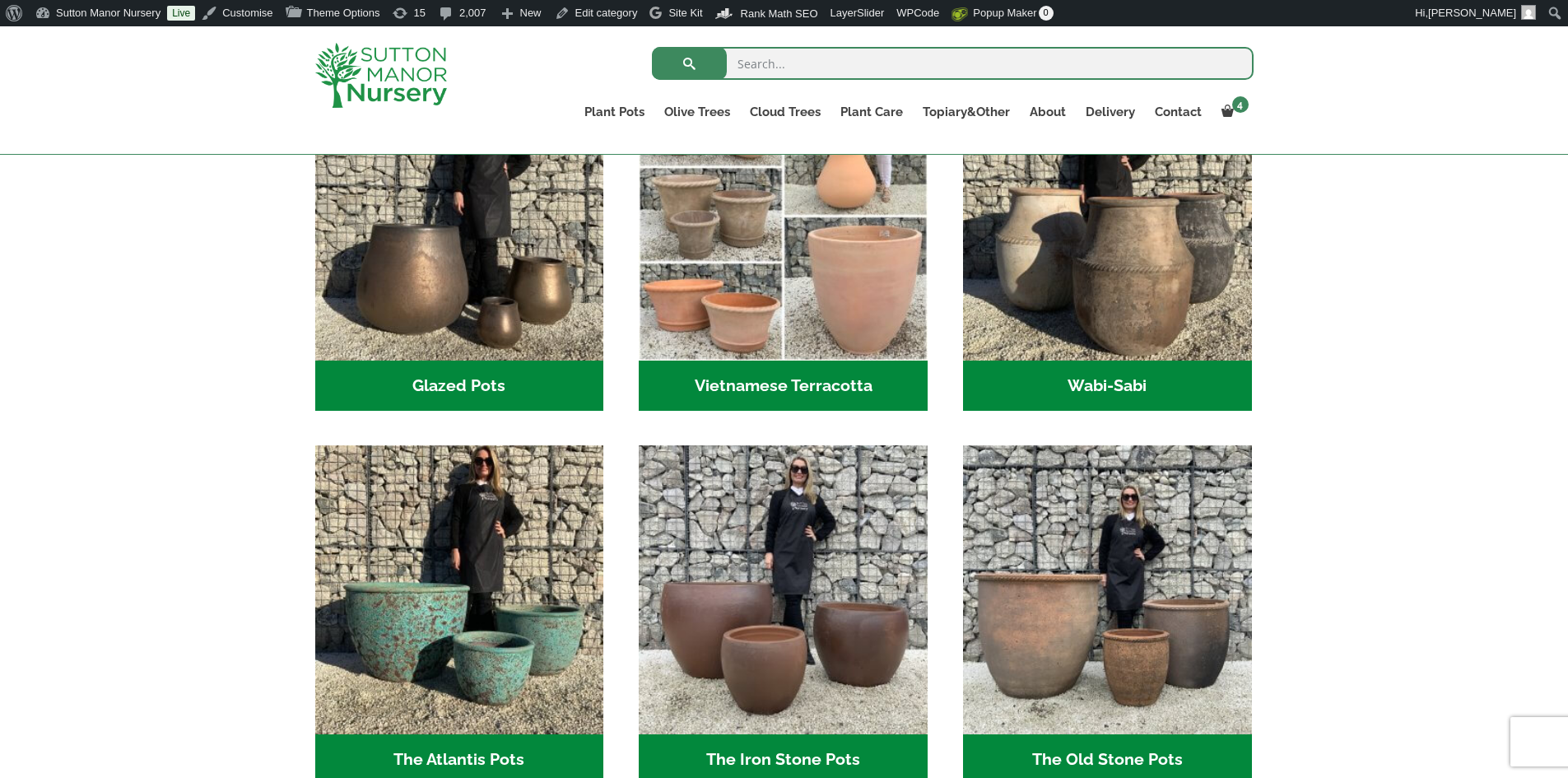
click at [501, 390] on h2 "Glazed Pots (12)" at bounding box center [460, 386] width 289 height 51
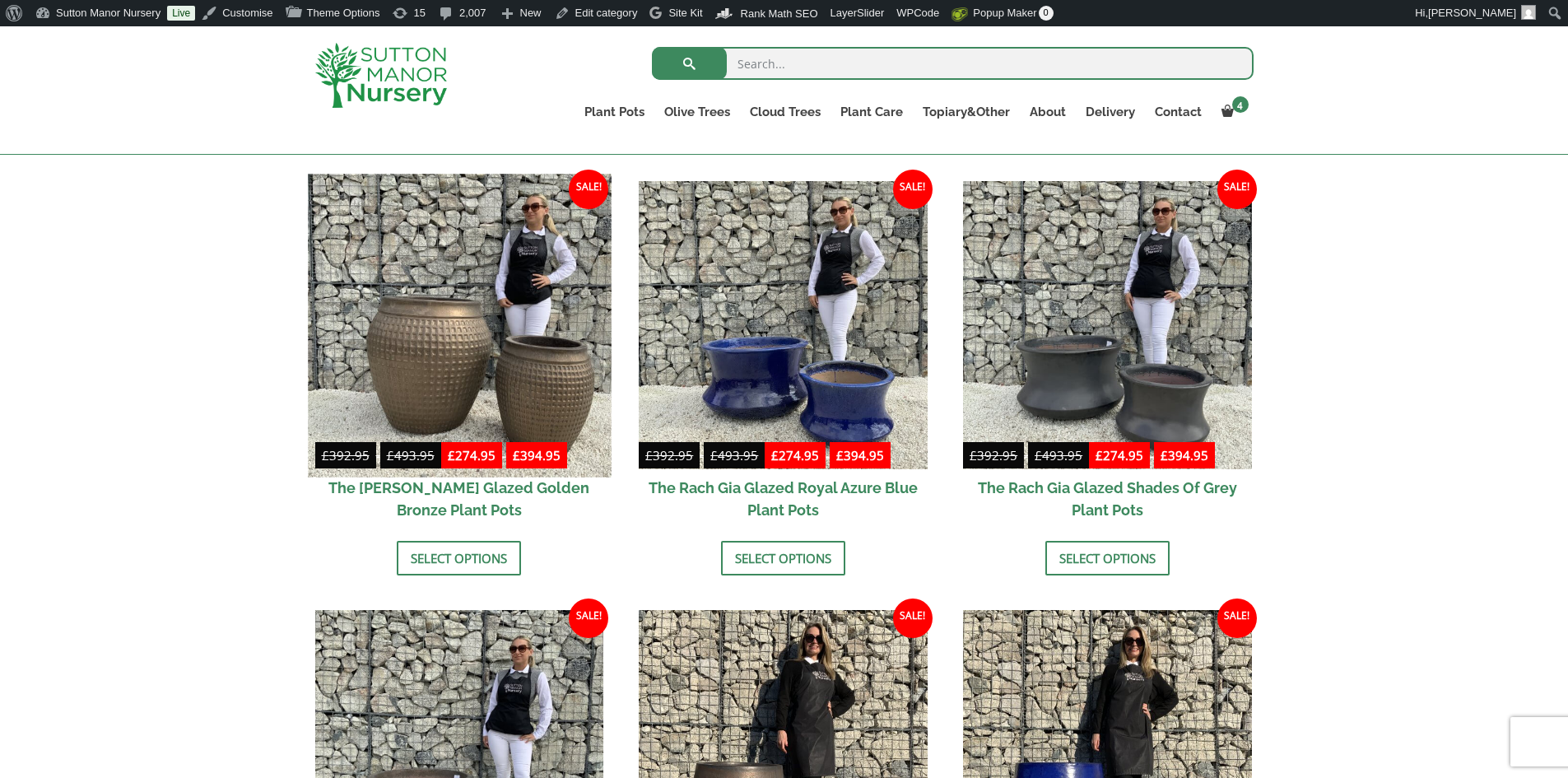
scroll to position [823, 0]
click at [490, 346] on img at bounding box center [459, 326] width 303 height 303
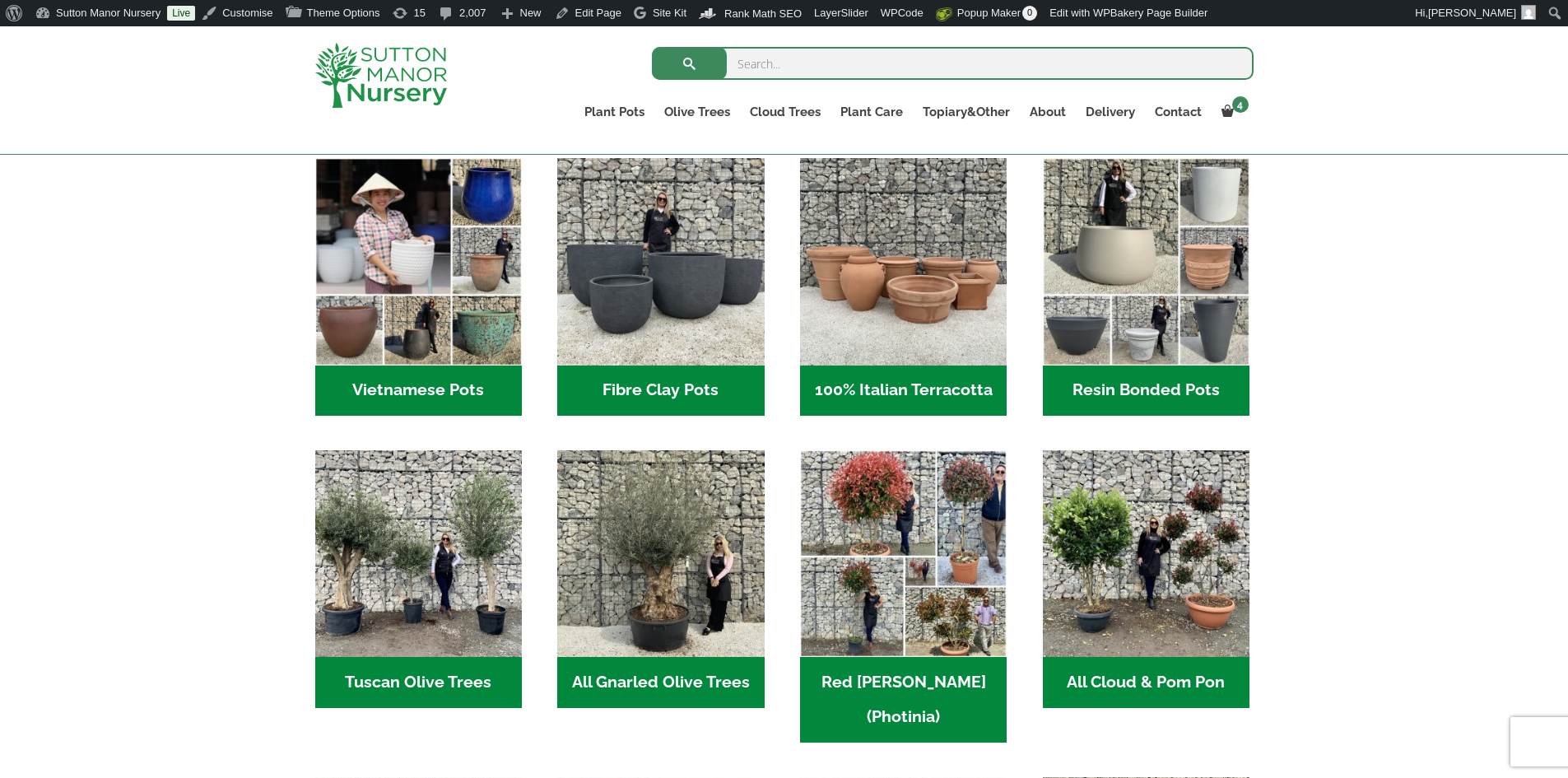
scroll to position [577, 0]
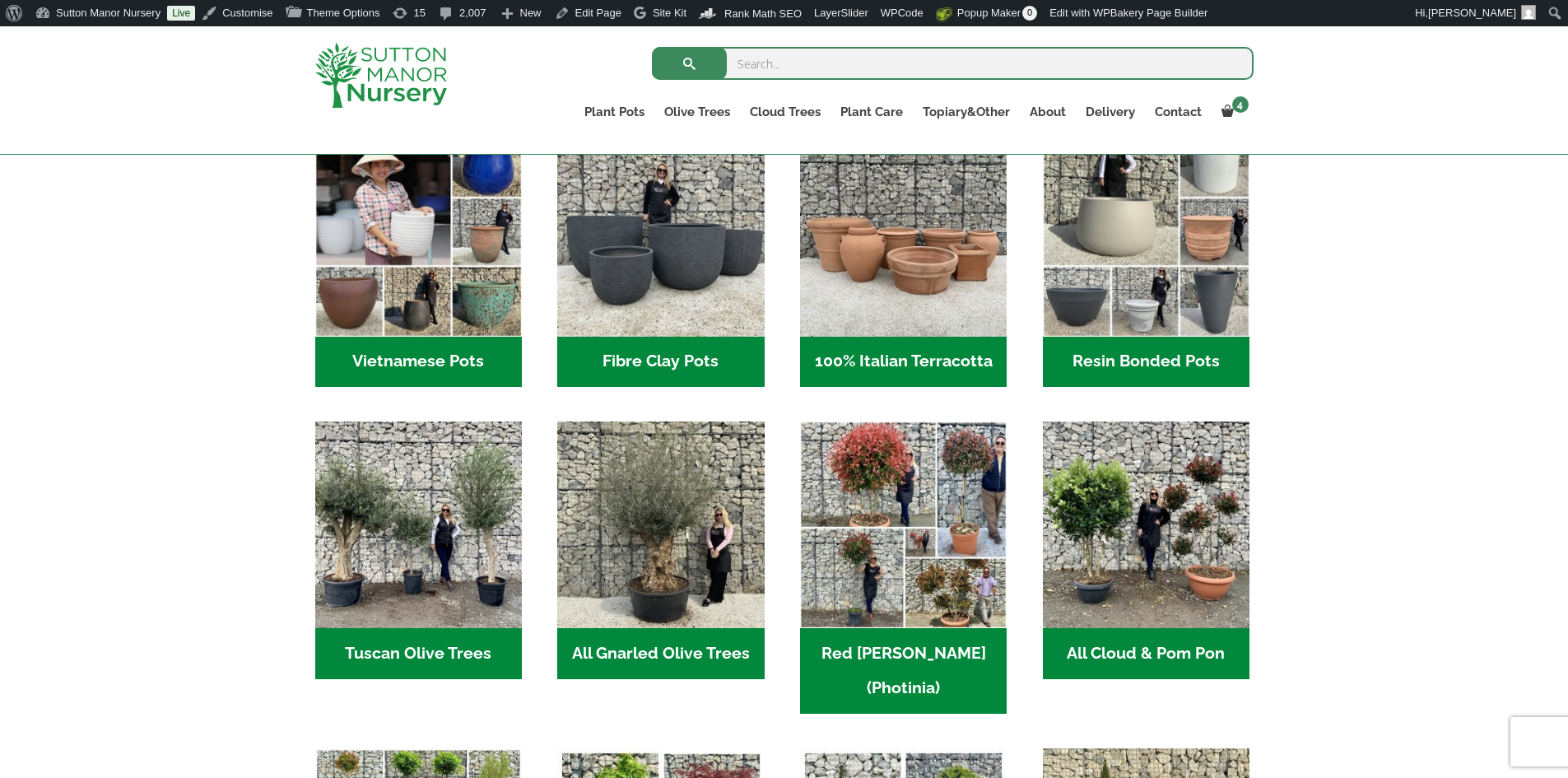
click at [455, 365] on h2 "Vietnamese Pots (55)" at bounding box center [419, 362] width 206 height 51
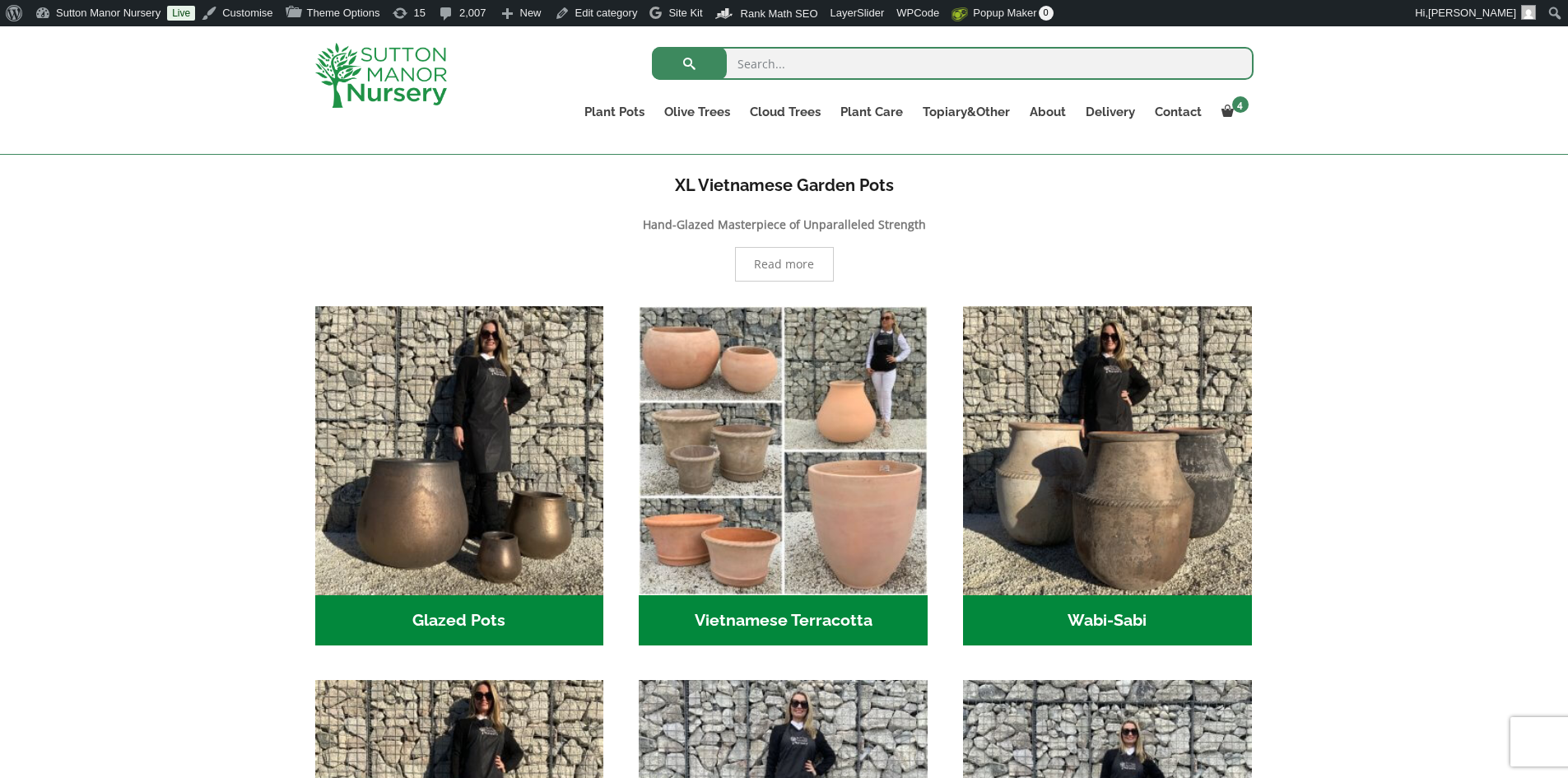
scroll to position [247, 0]
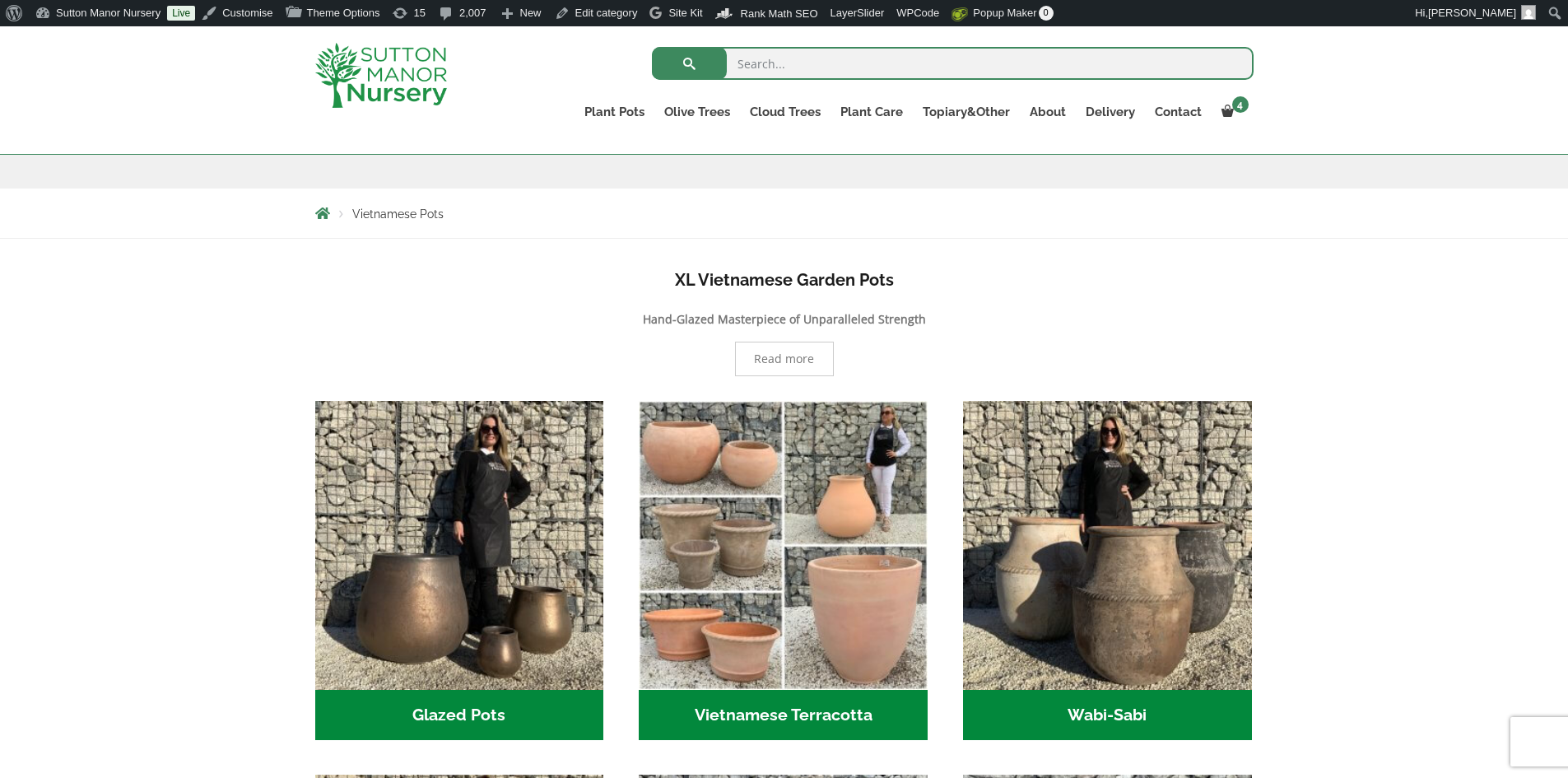
click at [398, 78] on img at bounding box center [381, 76] width 132 height 65
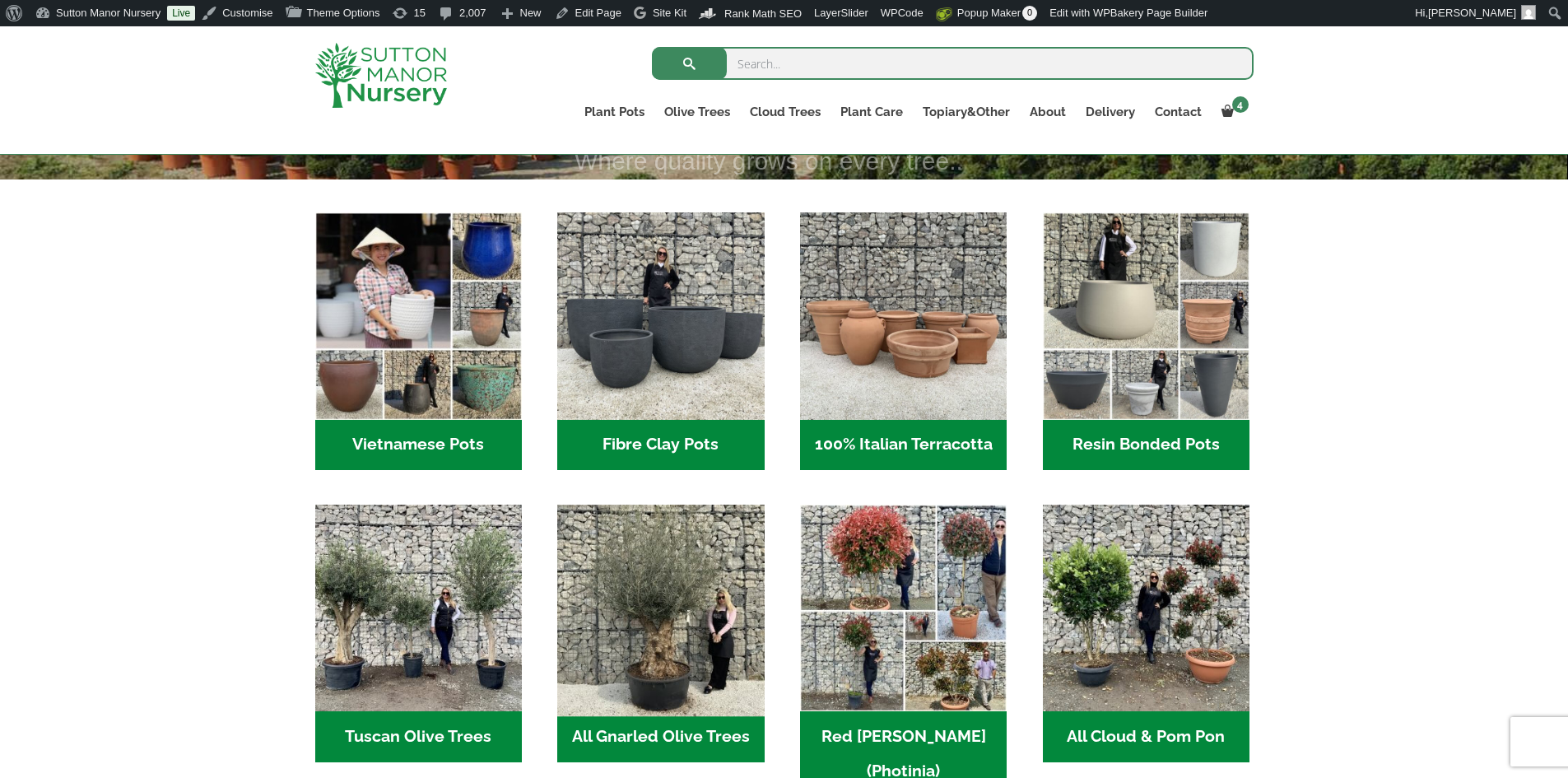
scroll to position [494, 0]
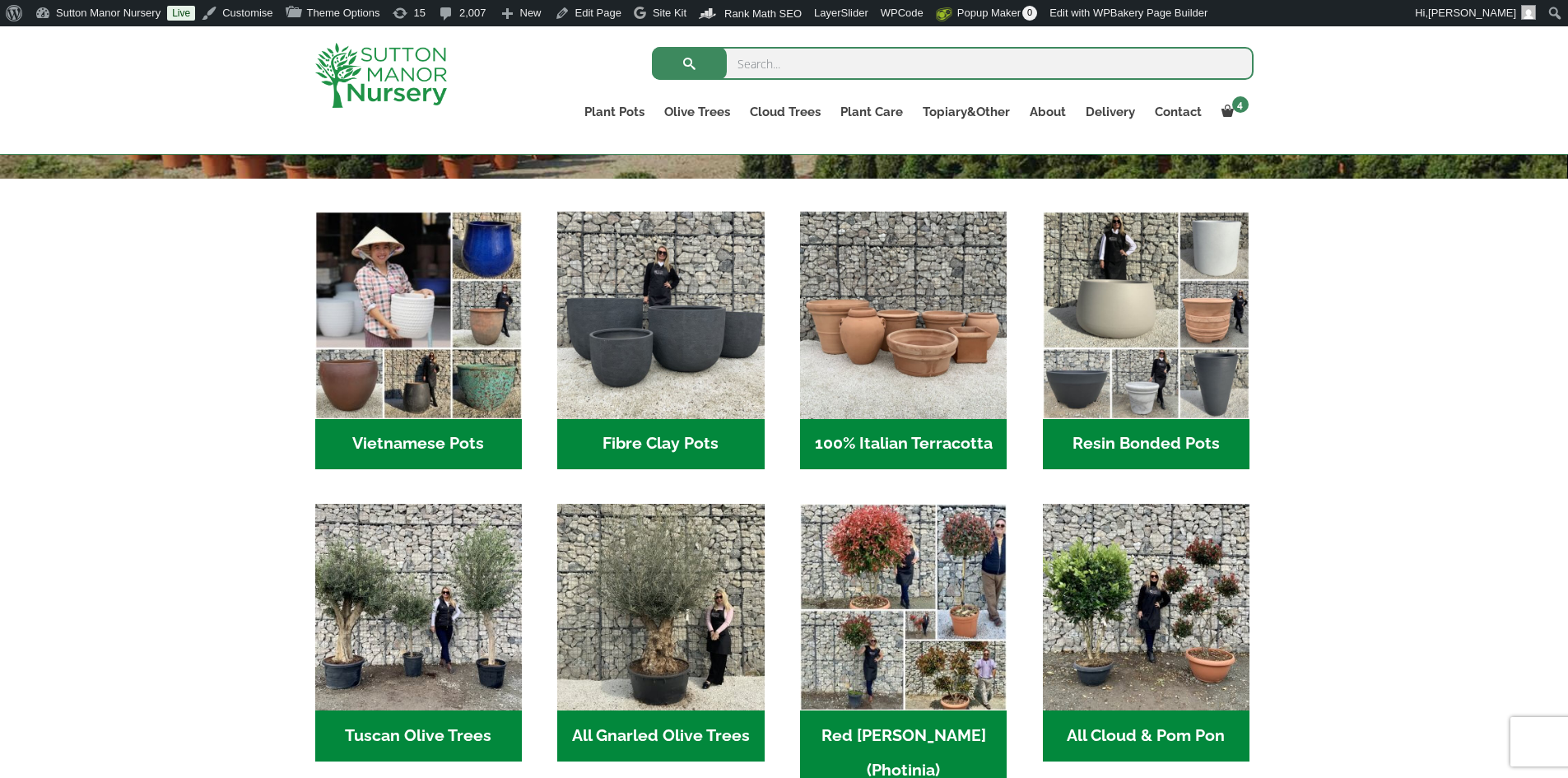
click at [853, 449] on h2 "100% Italian Terracotta (26)" at bounding box center [903, 444] width 206 height 51
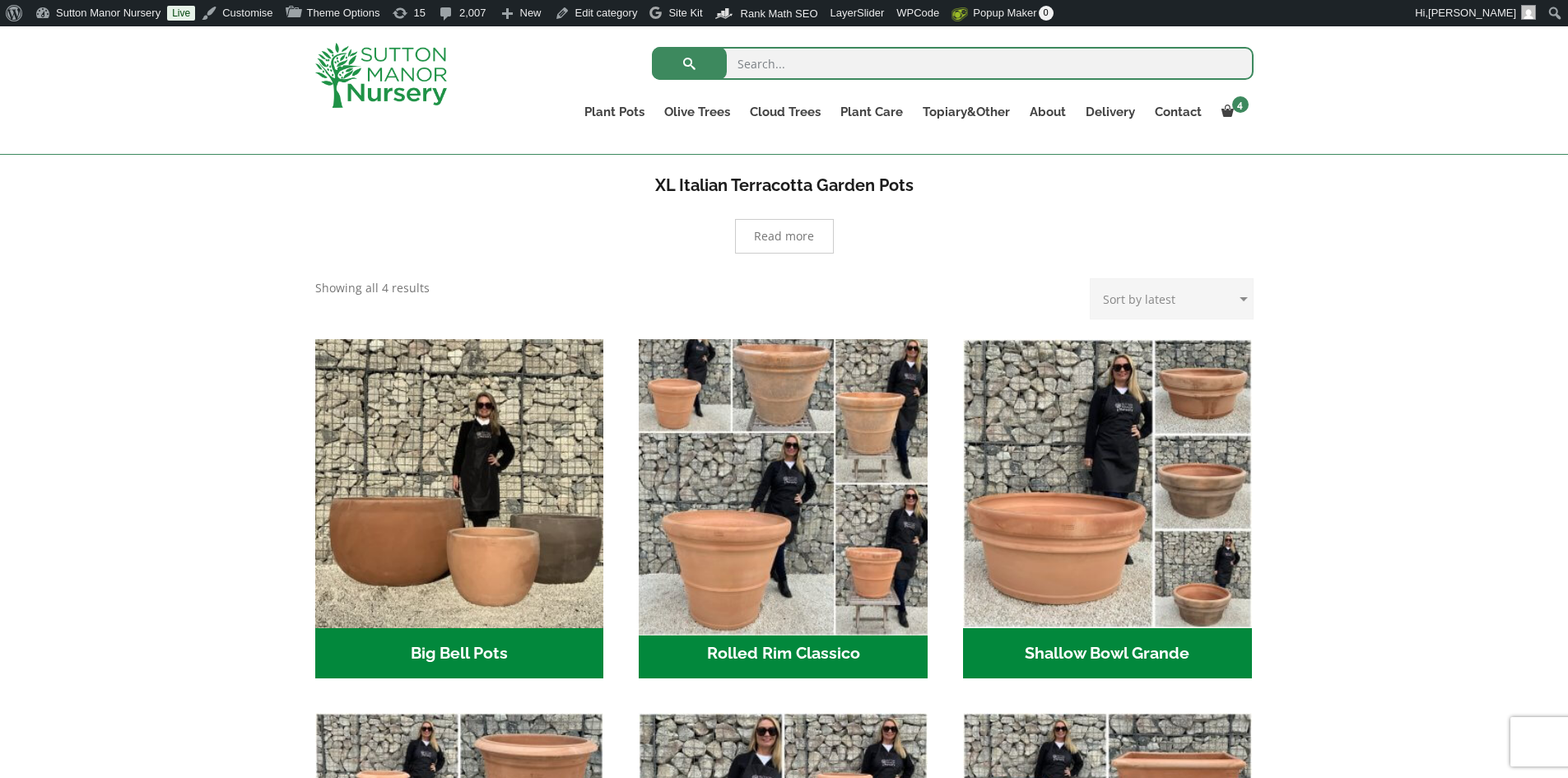
scroll to position [494, 0]
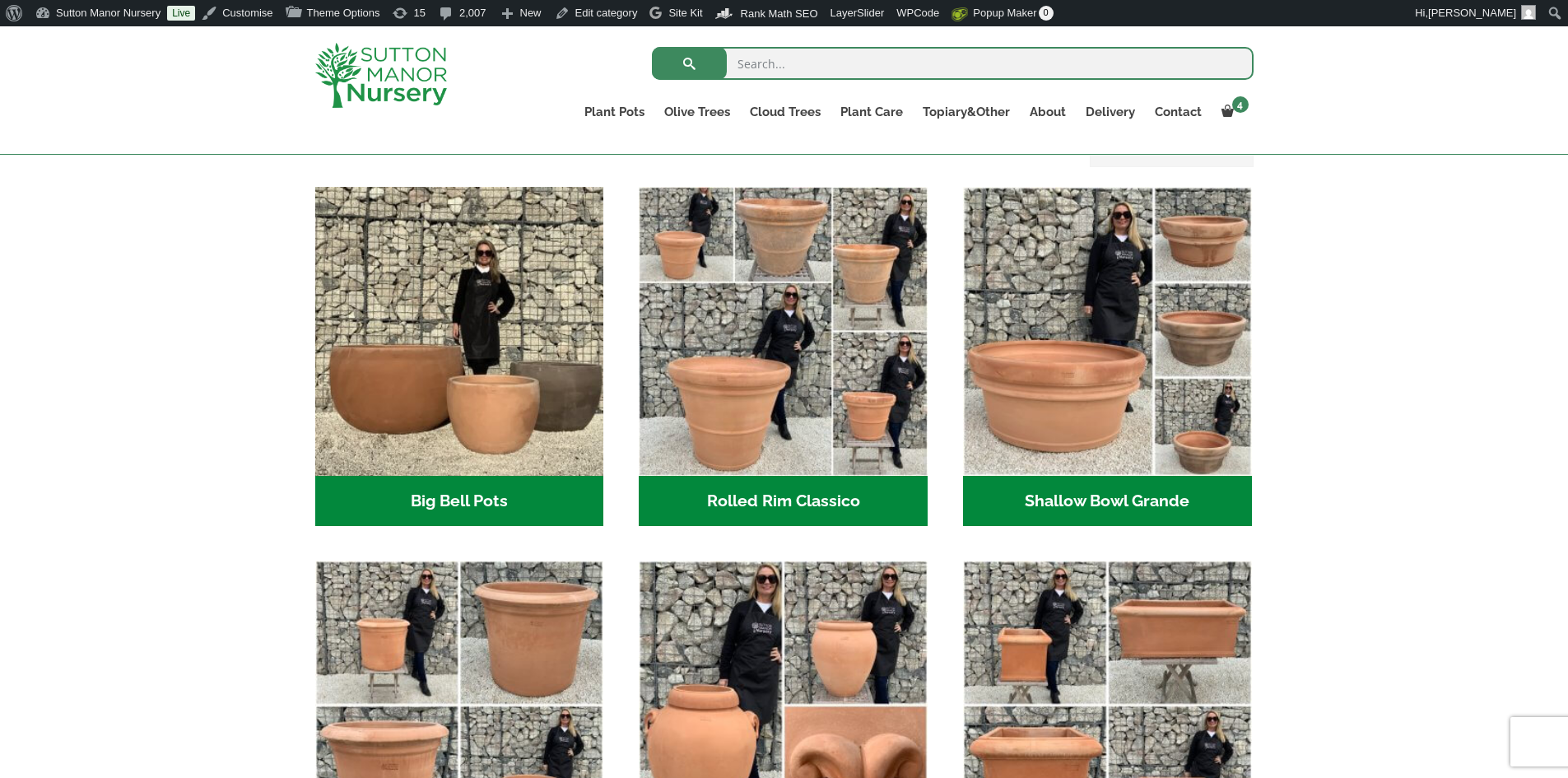
click at [545, 502] on h2 "Big Bell Pots (10)" at bounding box center [460, 501] width 289 height 51
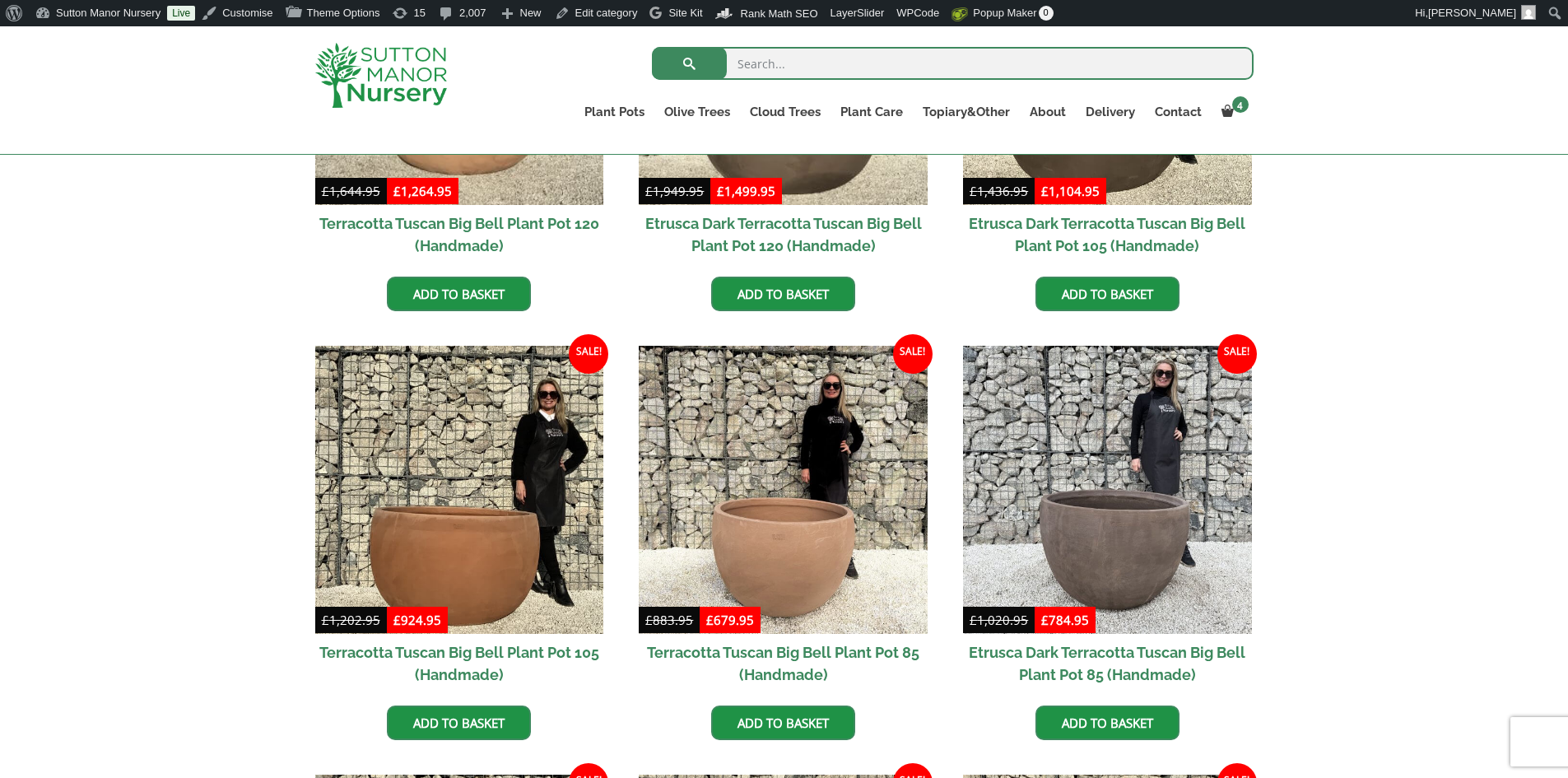
scroll to position [741, 0]
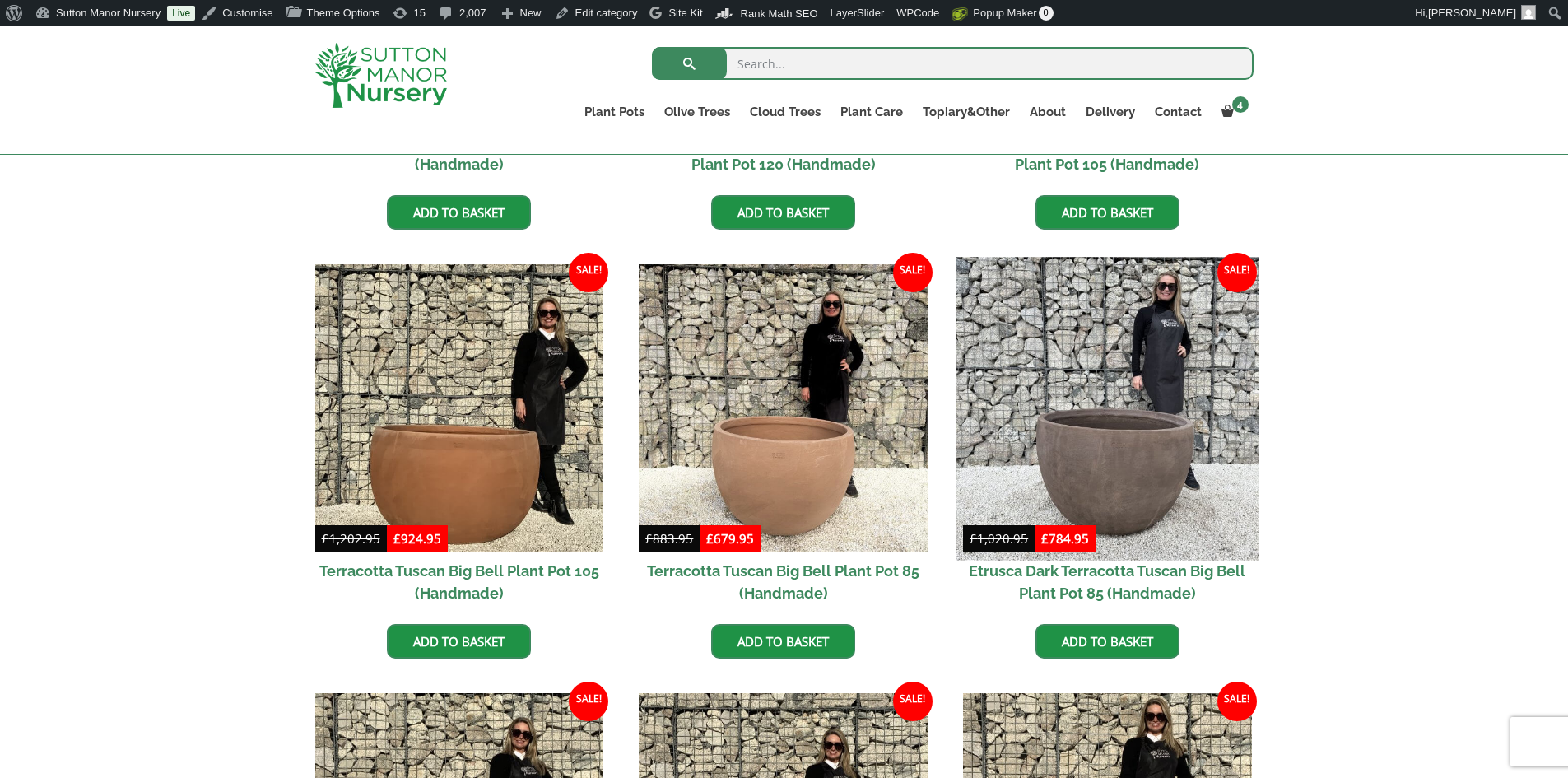
click at [1099, 394] on img at bounding box center [1107, 408] width 303 height 303
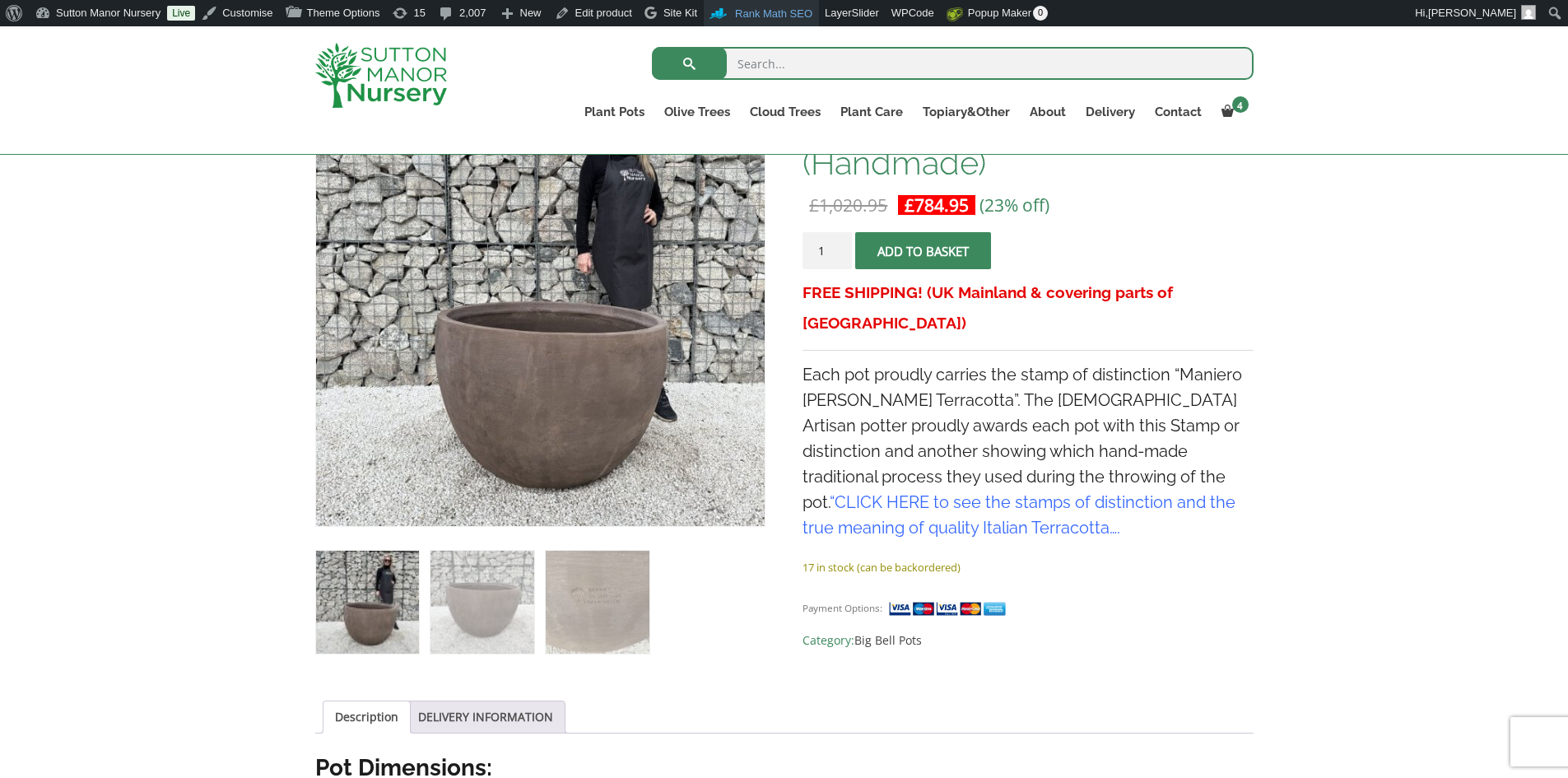
scroll to position [329, 0]
